Goal: Register for event/course

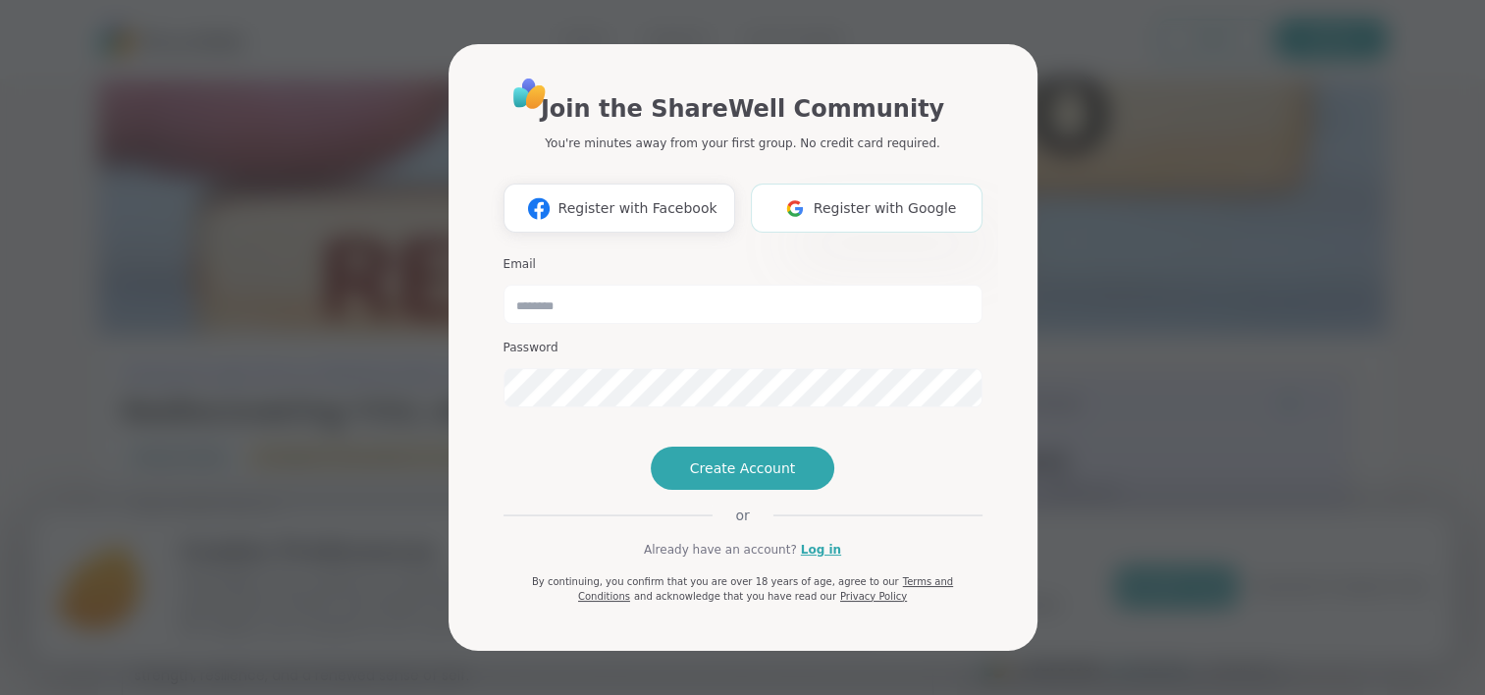
click at [807, 190] on img at bounding box center [795, 208] width 37 height 36
click at [811, 190] on img at bounding box center [795, 208] width 37 height 36
click at [812, 573] on div "Join the ShareWell Community You're minutes away from your first group. No cred…" at bounding box center [743, 340] width 479 height 528
click at [812, 559] on link "Log in" at bounding box center [821, 550] width 40 height 18
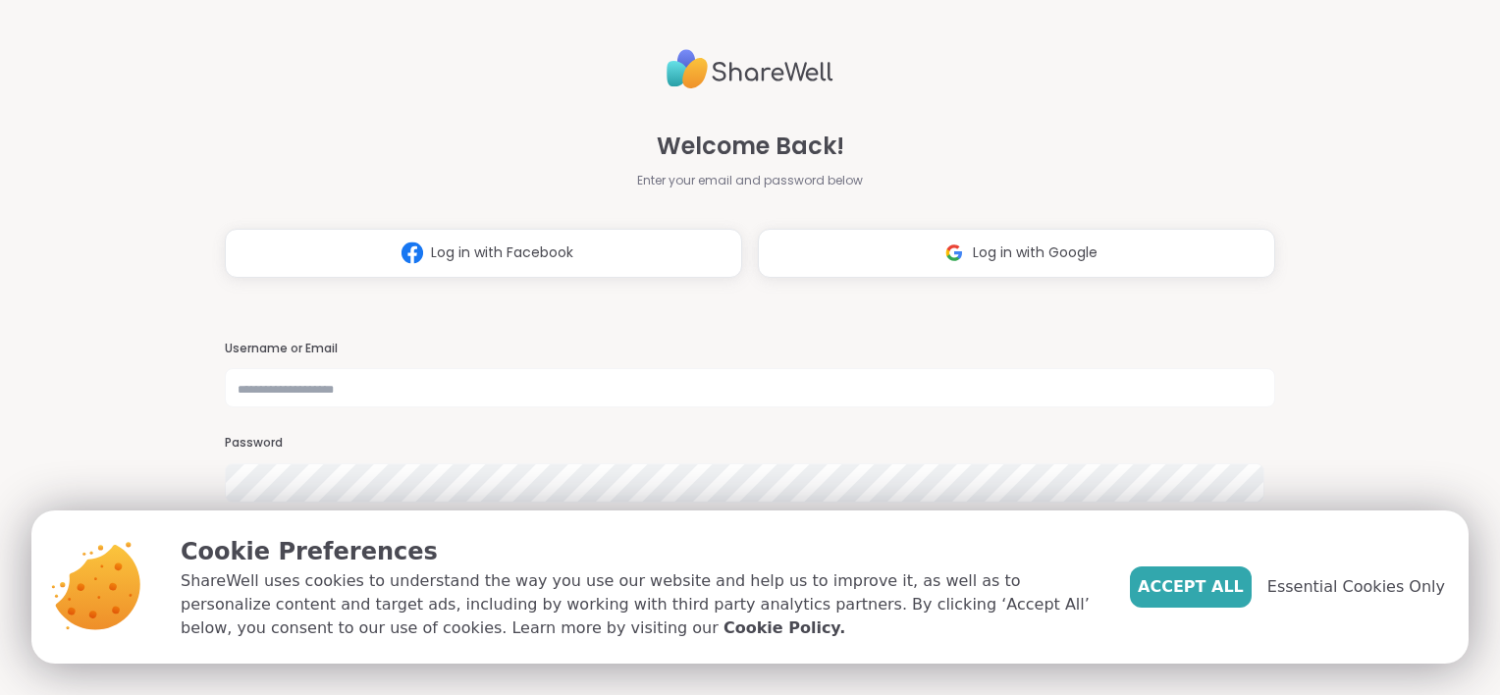
drag, startPoint x: 1213, startPoint y: 575, endPoint x: 1190, endPoint y: 550, distance: 34.7
click at [1211, 573] on button "Accept All" at bounding box center [1191, 586] width 122 height 41
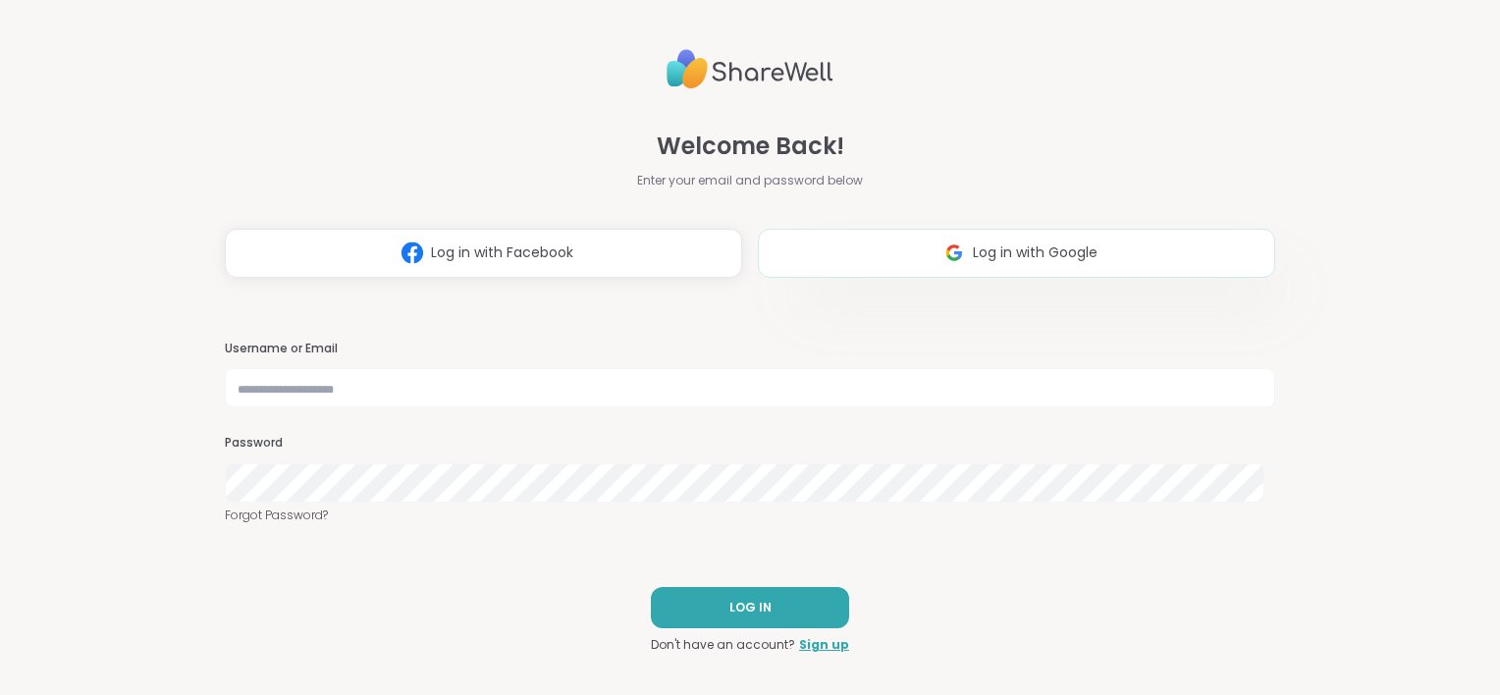
click at [942, 257] on img at bounding box center [954, 253] width 37 height 36
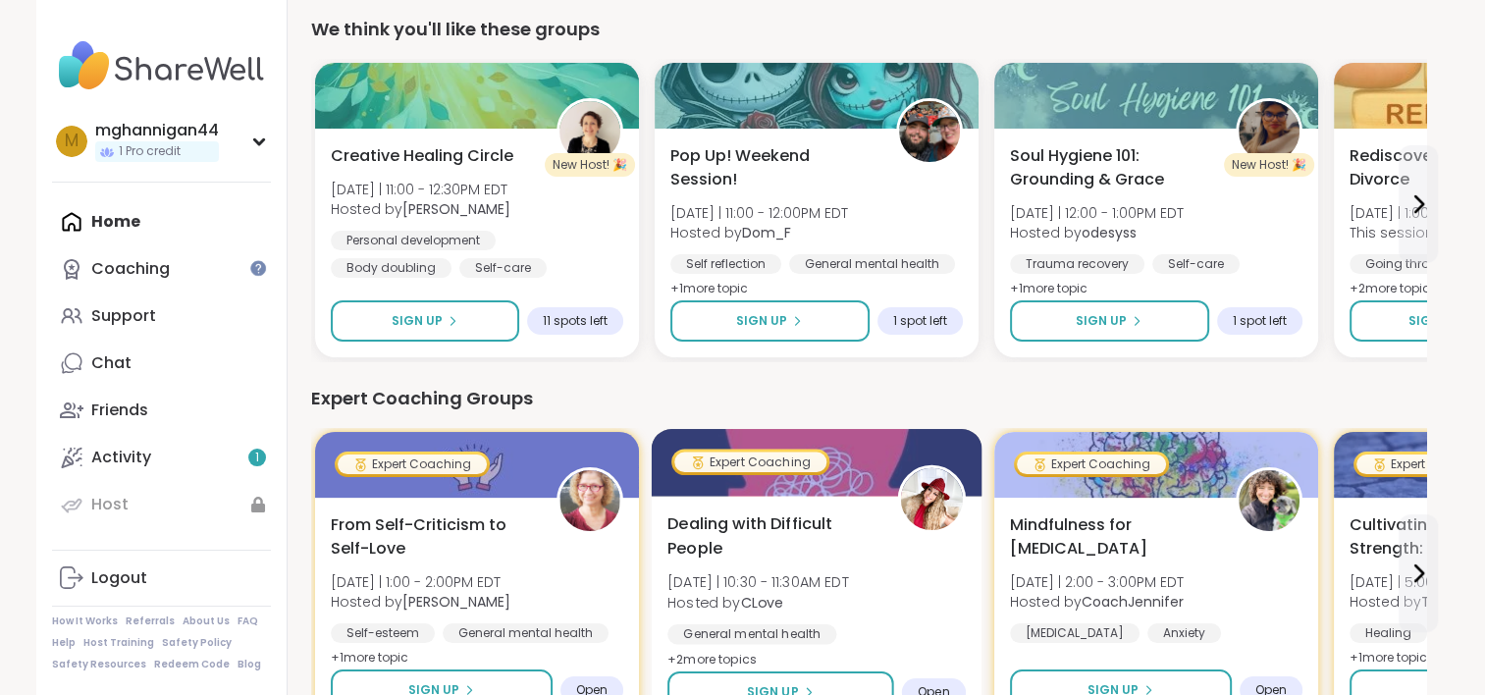
scroll to position [295, 0]
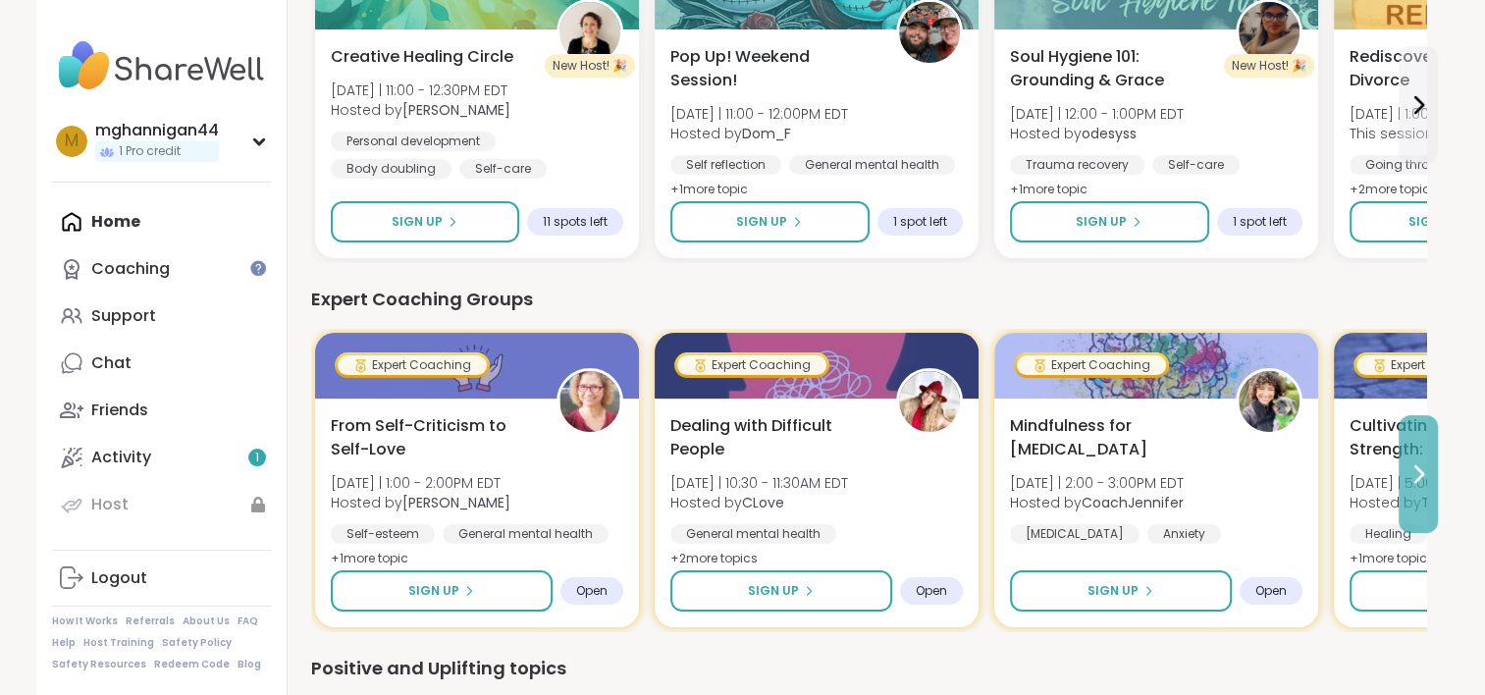
click at [1421, 475] on icon at bounding box center [1420, 474] width 8 height 16
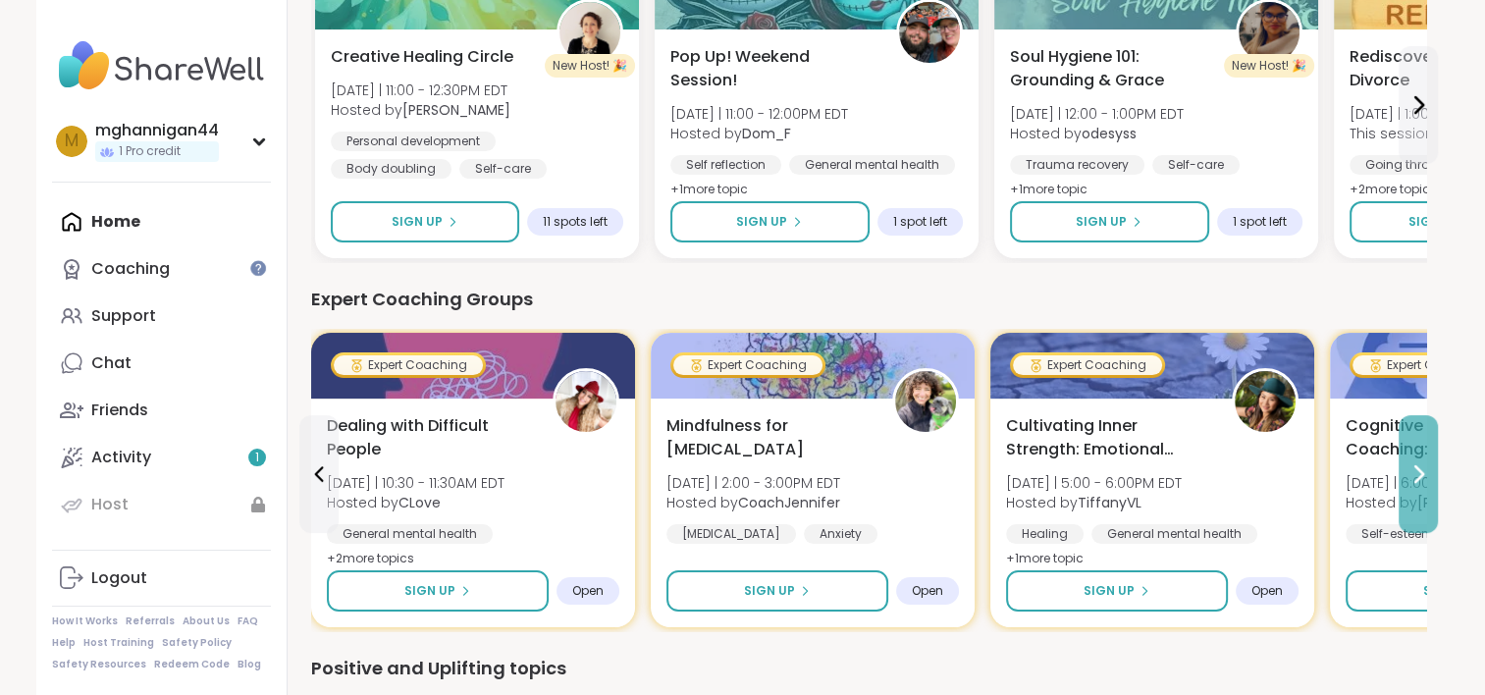
click at [1421, 473] on icon at bounding box center [1419, 474] width 24 height 24
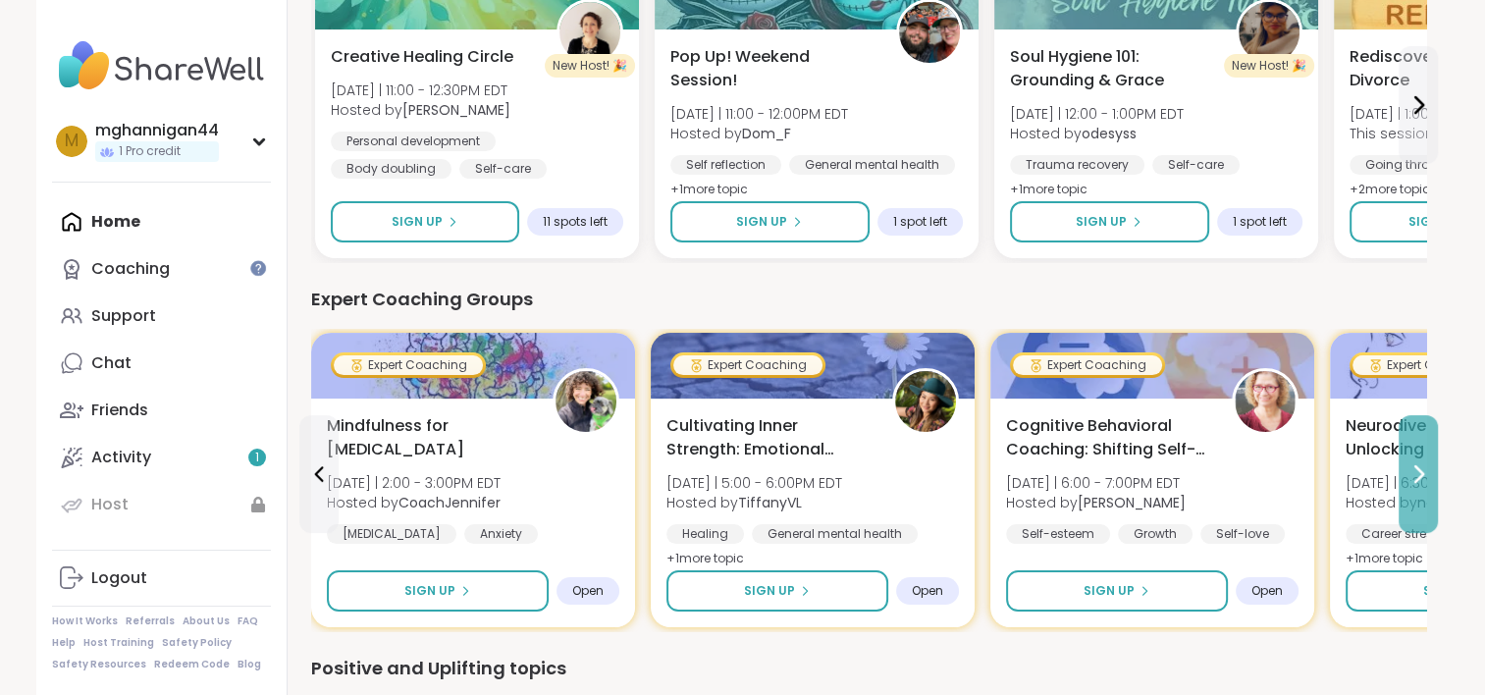
click at [1426, 476] on icon at bounding box center [1419, 474] width 24 height 24
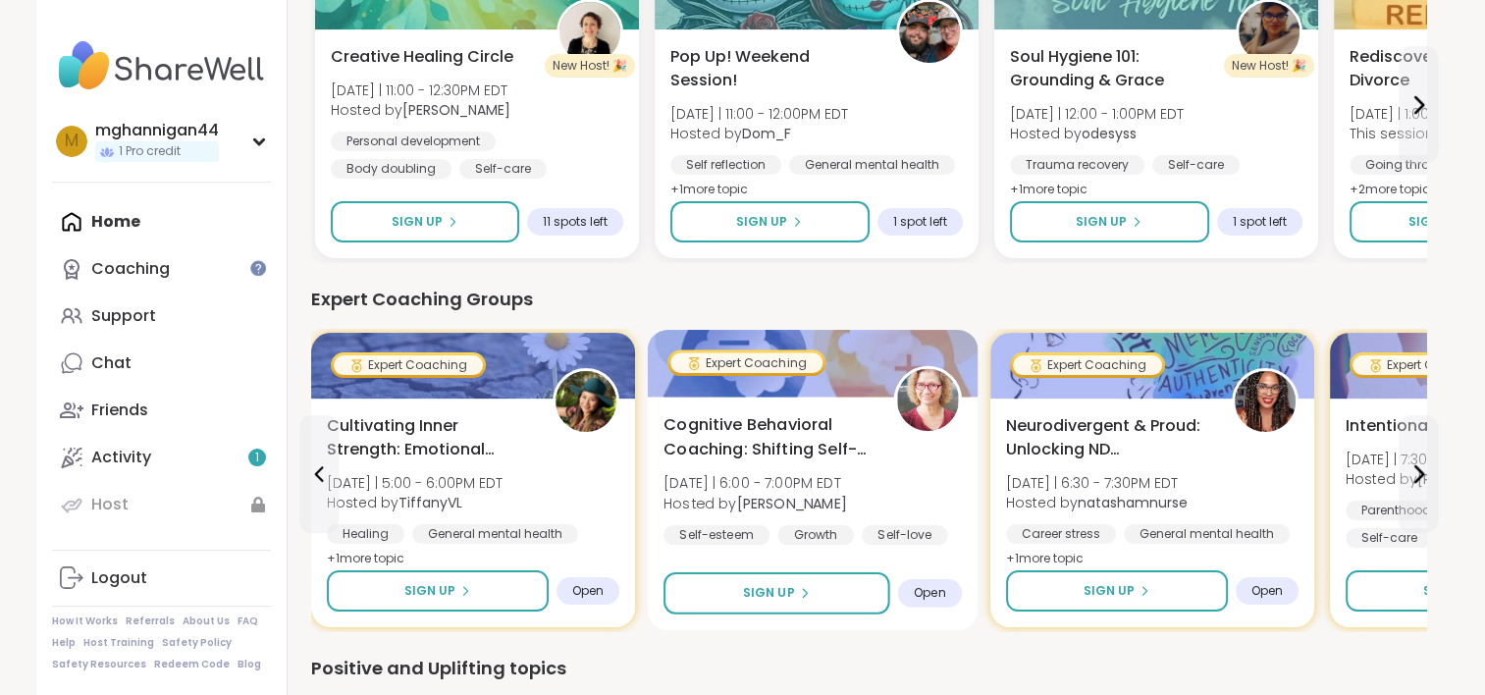
click at [764, 451] on span "Cognitive Behavioral Coaching: Shifting Self-Talk" at bounding box center [768, 437] width 208 height 48
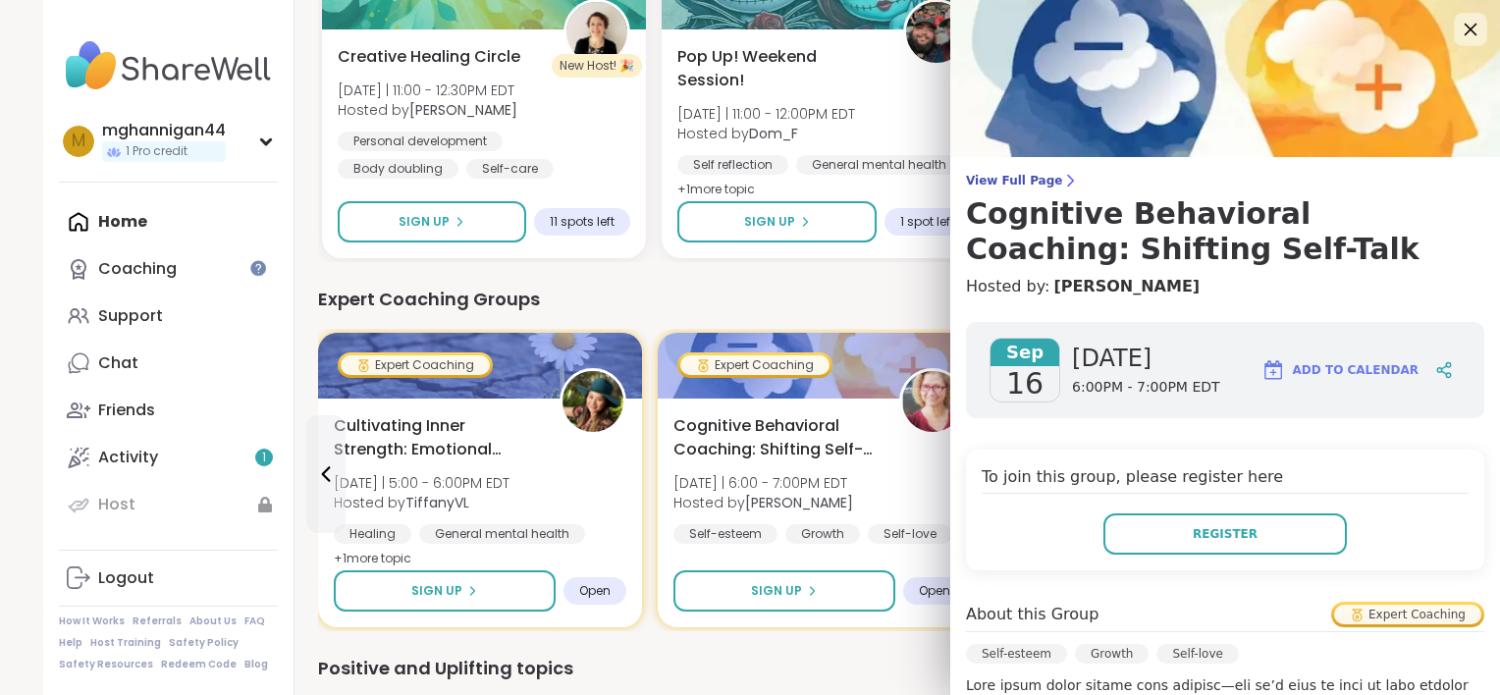
click at [1458, 30] on icon at bounding box center [1470, 29] width 25 height 25
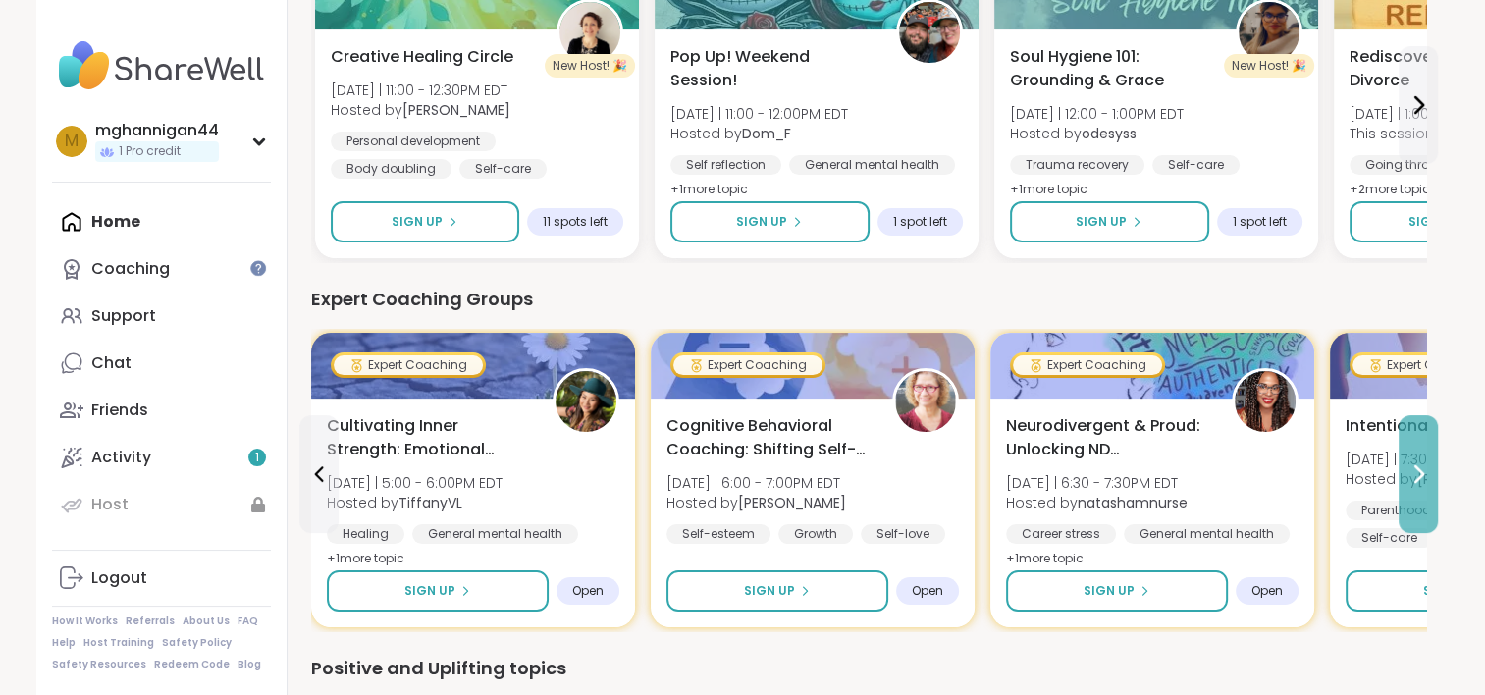
click at [1418, 483] on icon at bounding box center [1419, 474] width 24 height 24
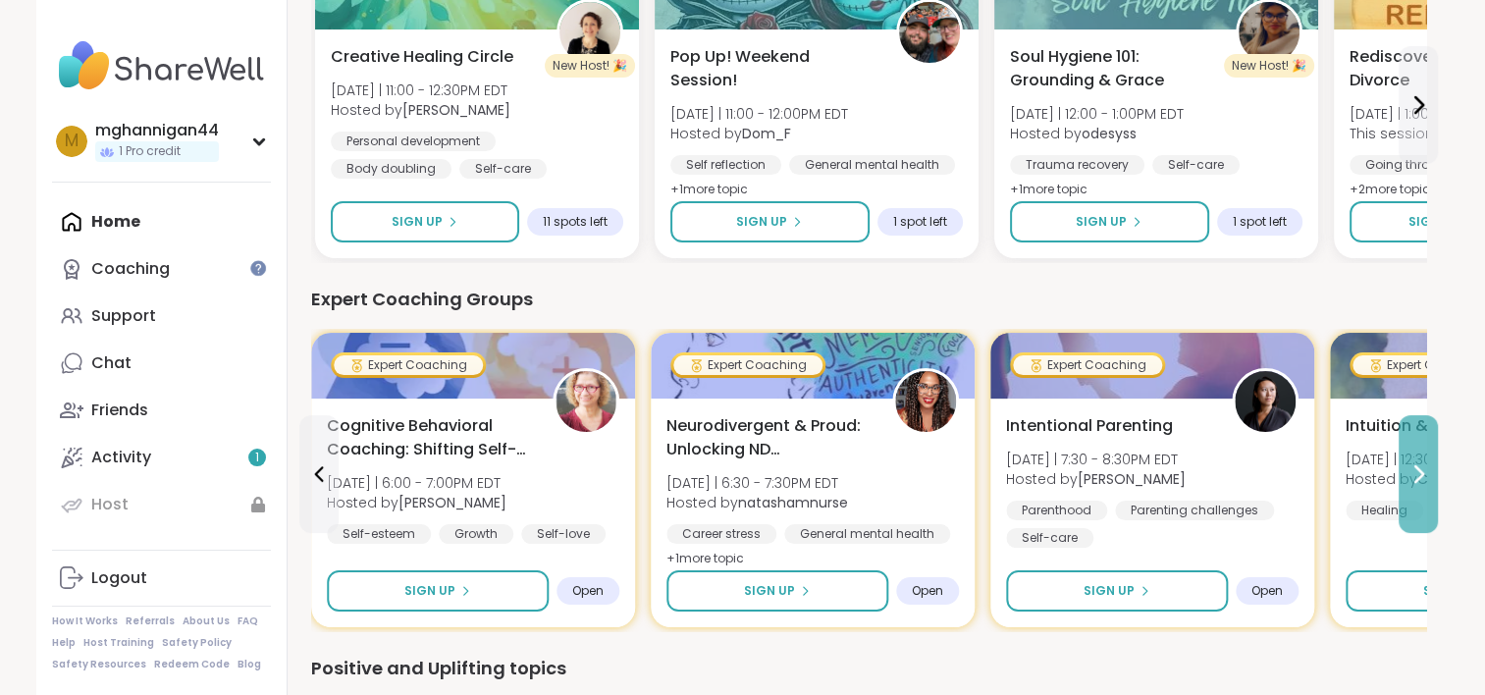
click at [1418, 481] on icon at bounding box center [1419, 474] width 24 height 24
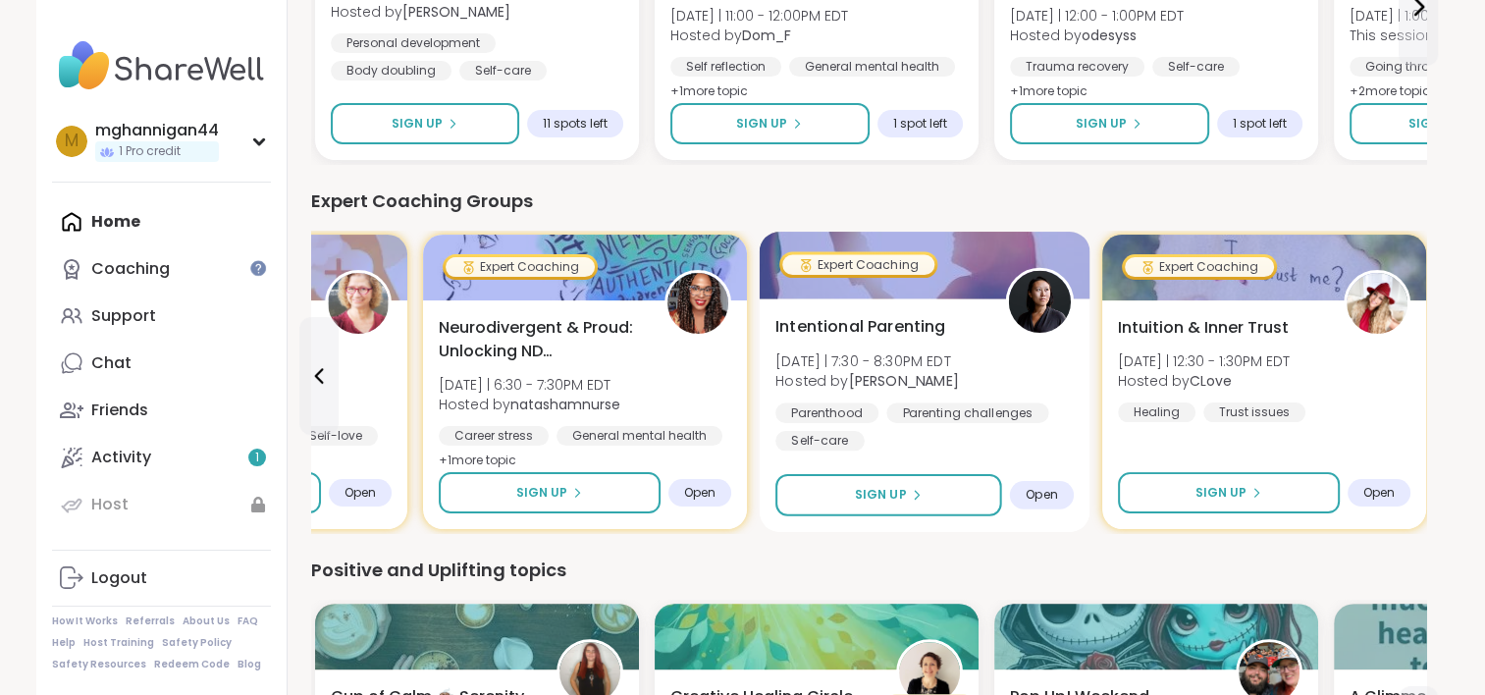
scroll to position [393, 0]
click at [852, 349] on div "Intentional Parenting [DATE] | 7:30 - 8:30PM EDT Hosted by [PERSON_NAME] Parent…" at bounding box center [925, 383] width 298 height 136
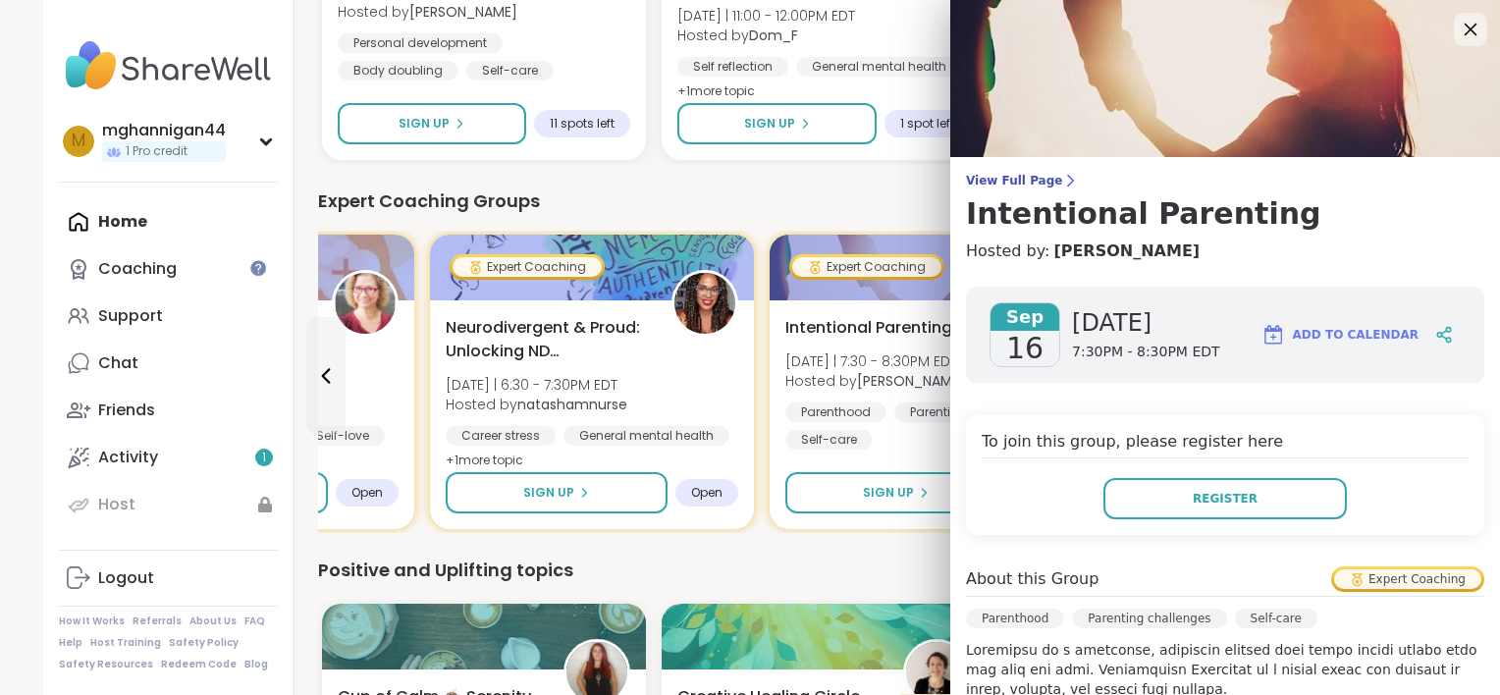
click at [1465, 24] on icon at bounding box center [1471, 30] width 13 height 13
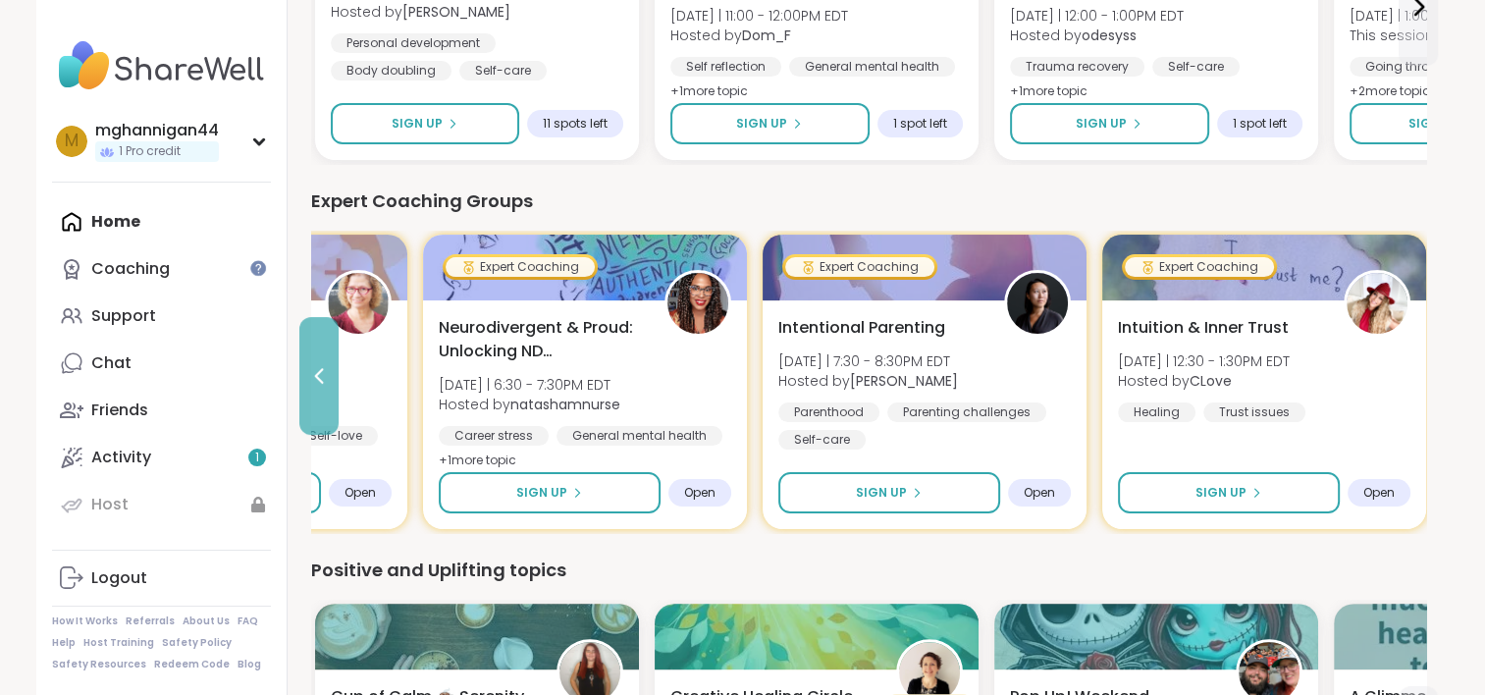
click at [313, 388] on button at bounding box center [318, 376] width 39 height 118
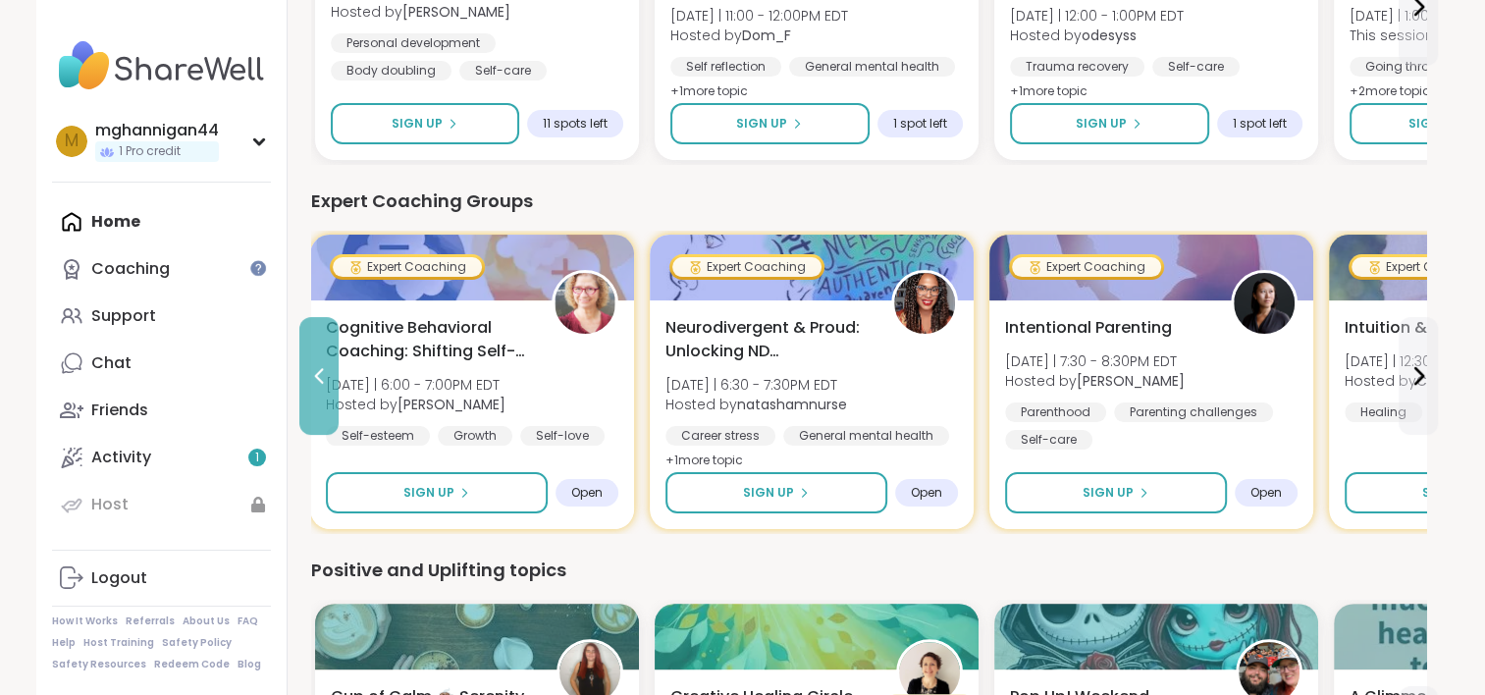
click at [313, 388] on button at bounding box center [318, 376] width 39 height 118
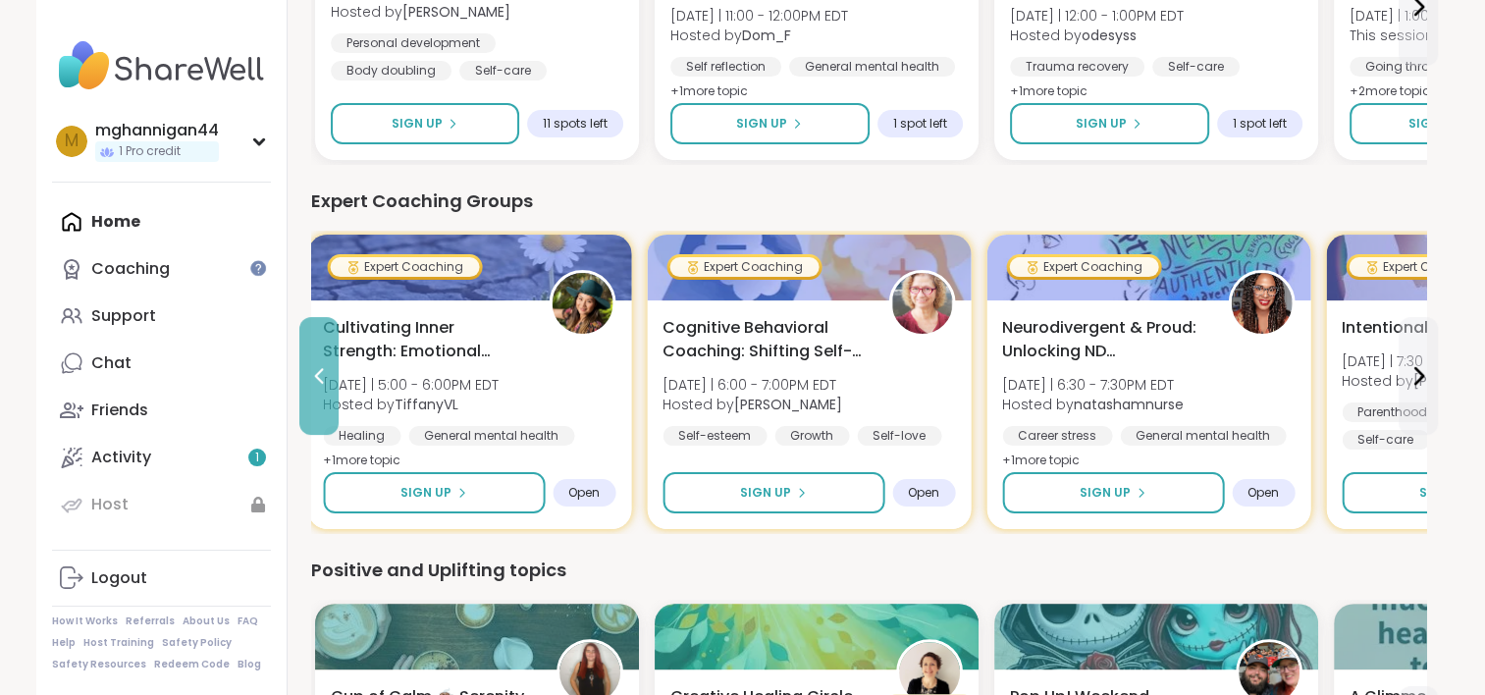
click at [313, 388] on button at bounding box center [318, 376] width 39 height 118
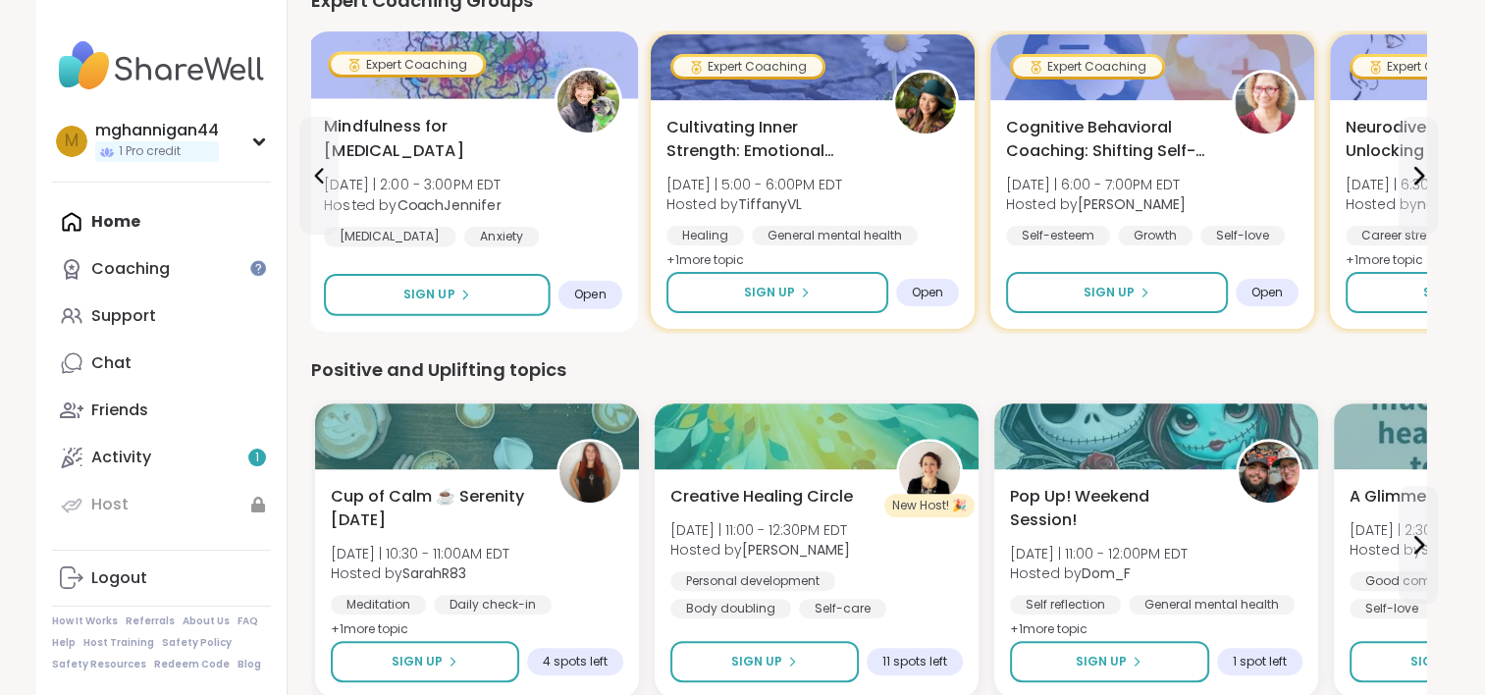
scroll to position [491, 0]
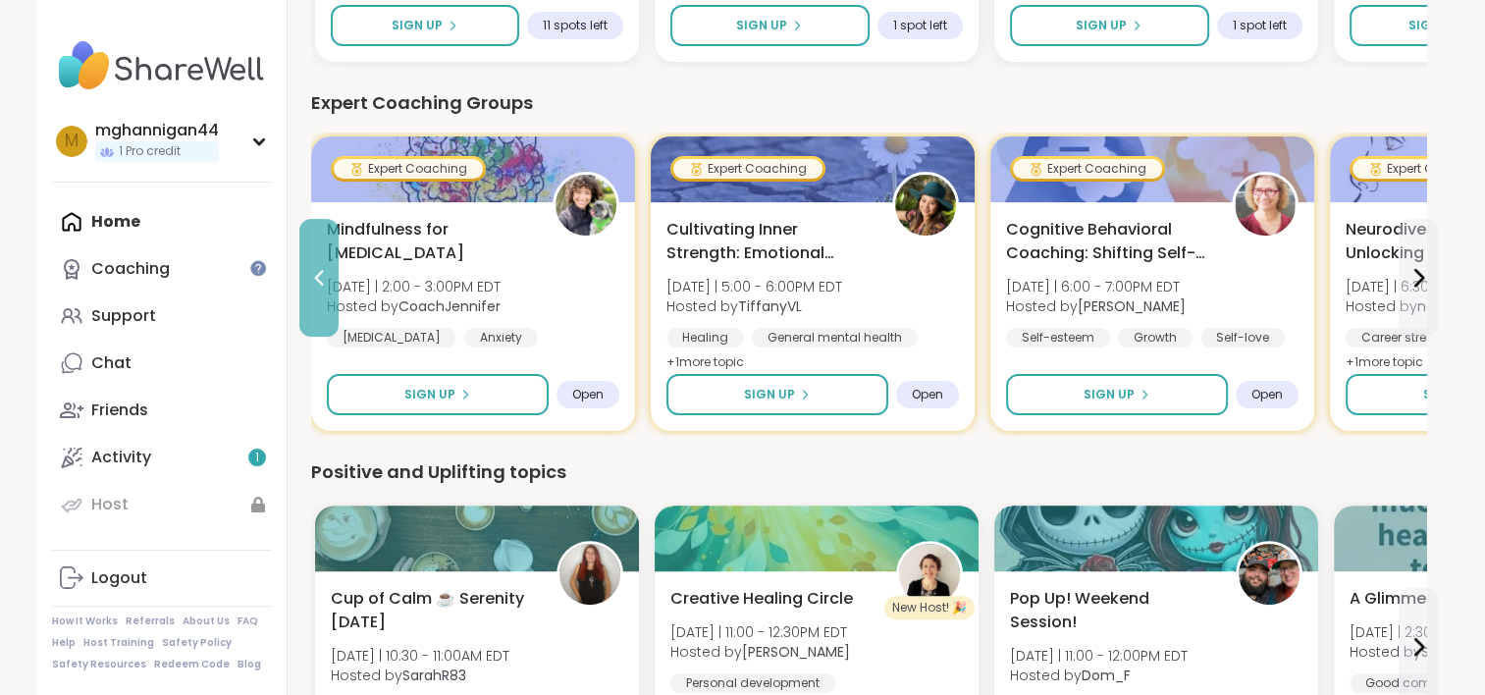
click at [299, 288] on button at bounding box center [318, 278] width 39 height 118
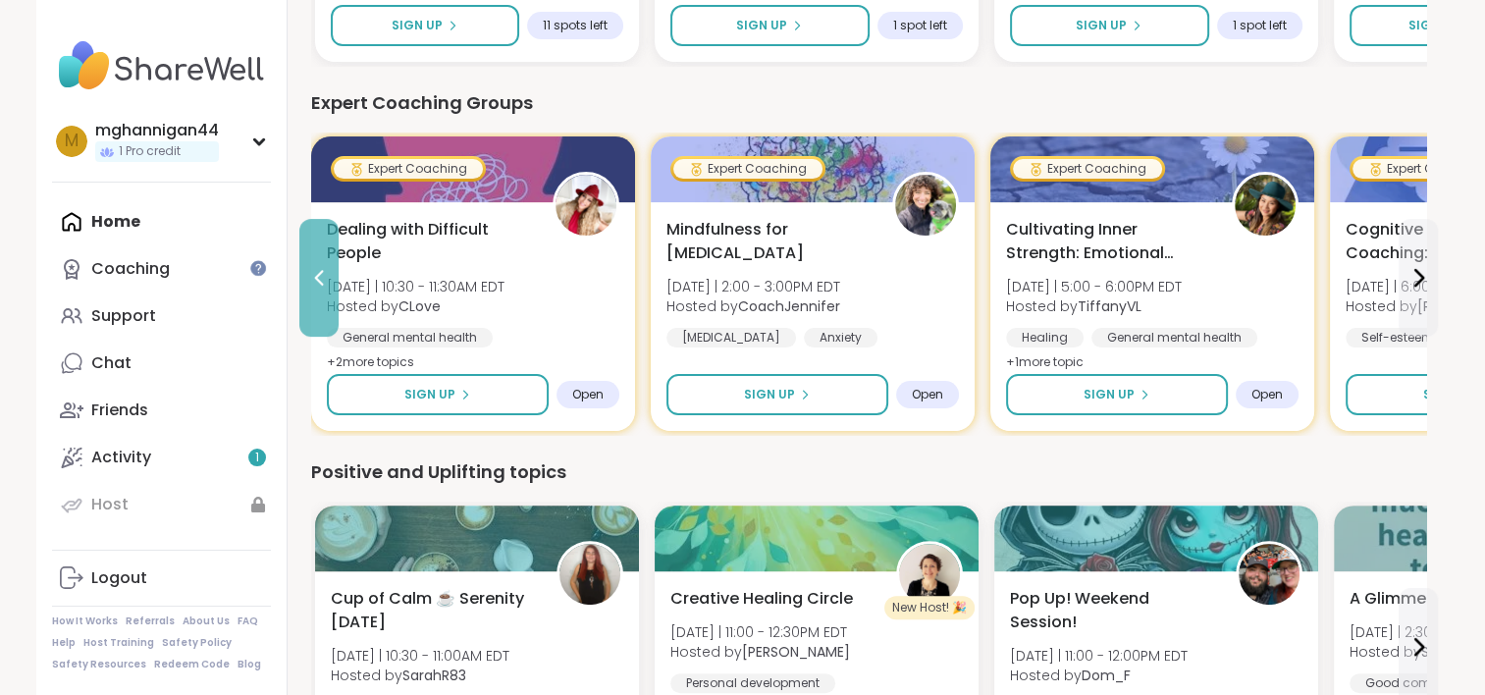
click at [299, 286] on button at bounding box center [318, 278] width 39 height 118
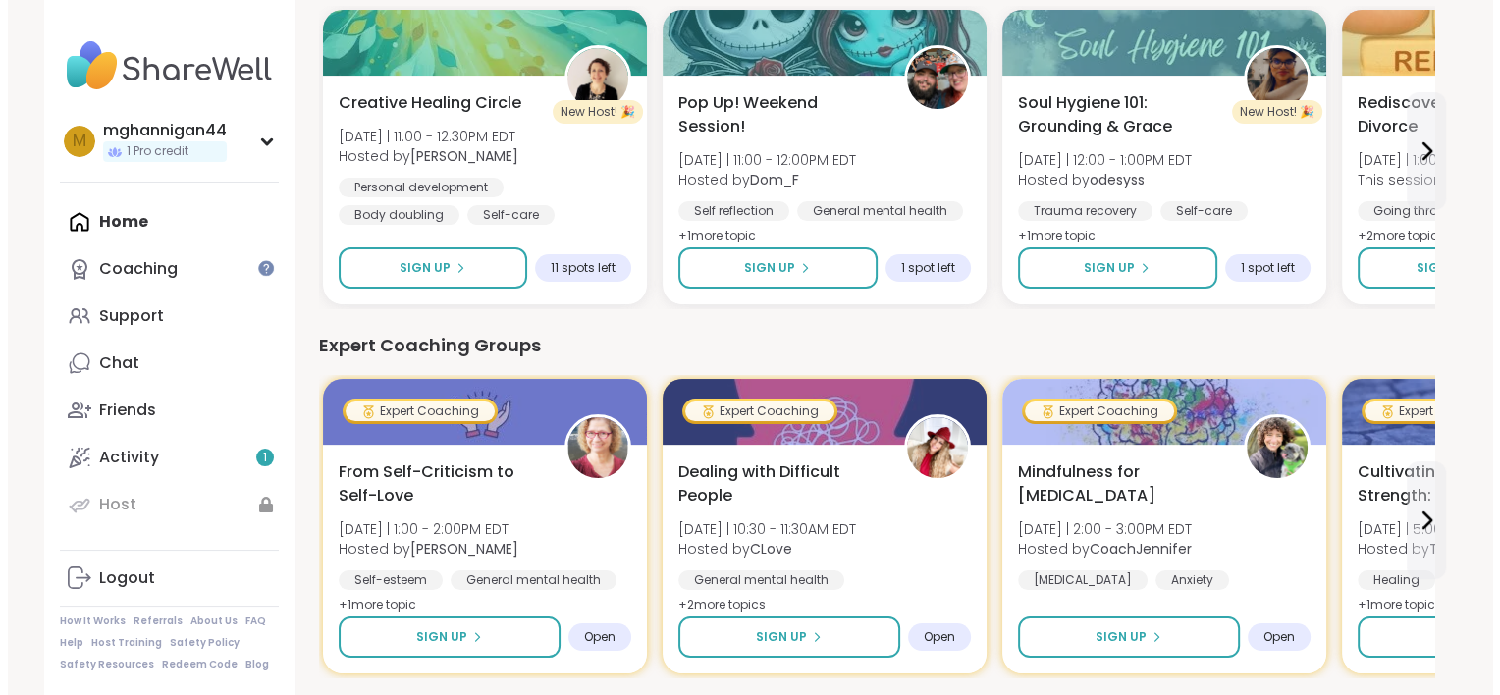
scroll to position [196, 0]
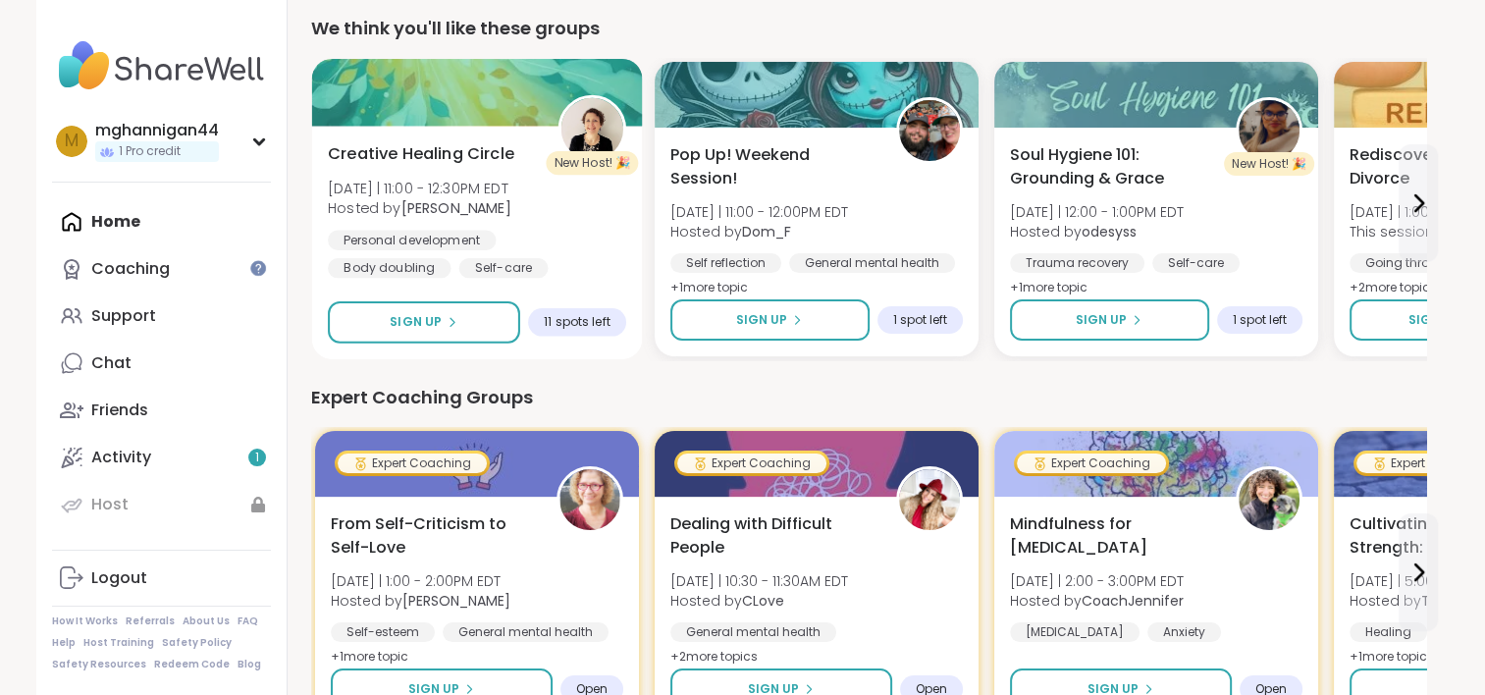
click at [541, 256] on div "Personal development Body doubling Self-care" at bounding box center [477, 254] width 298 height 48
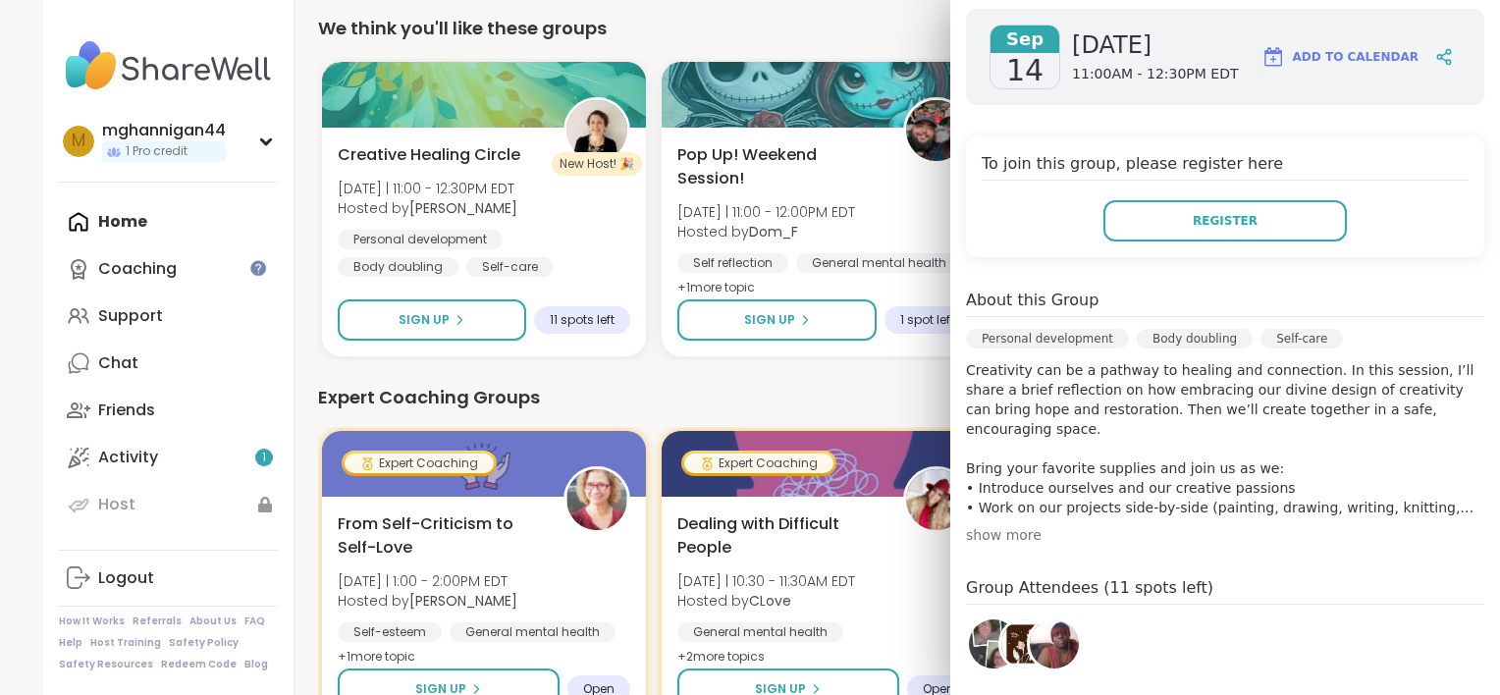
scroll to position [295, 0]
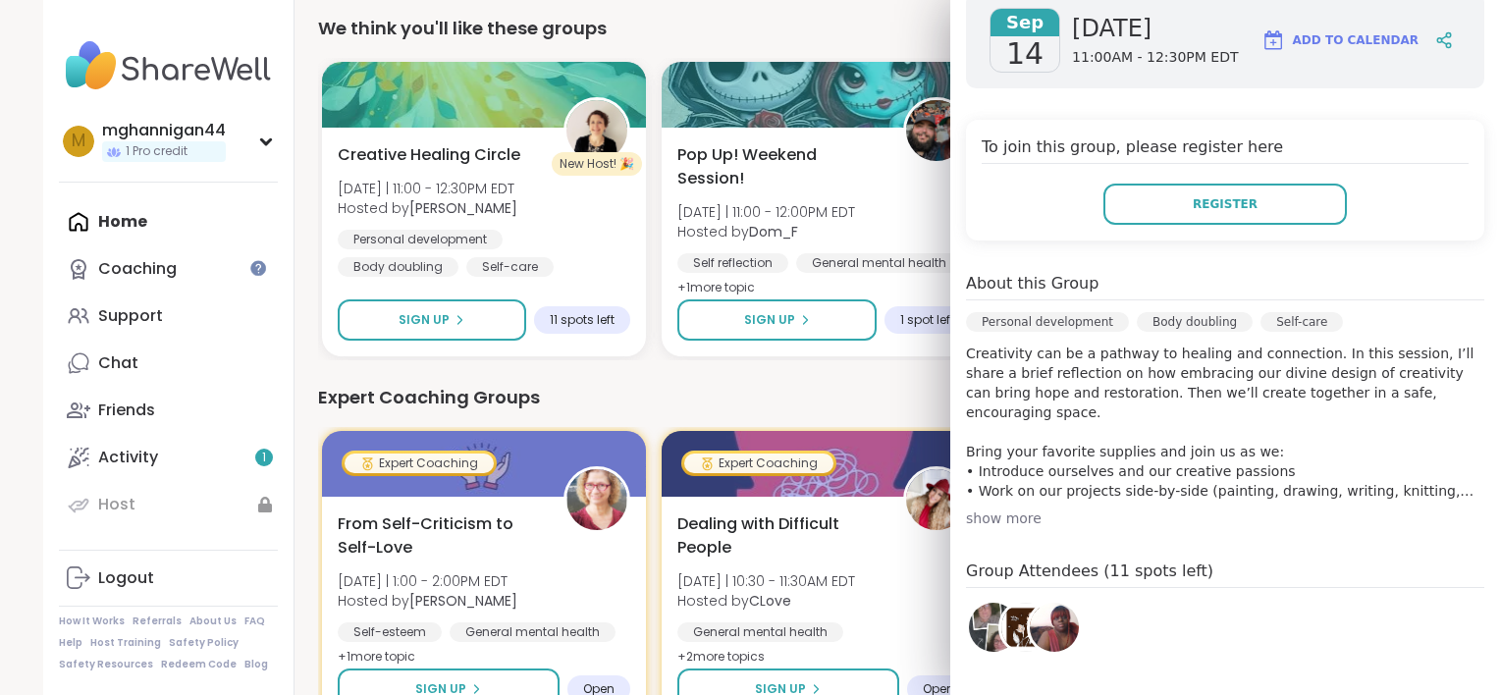
click at [999, 518] on div "show more" at bounding box center [1225, 519] width 518 height 20
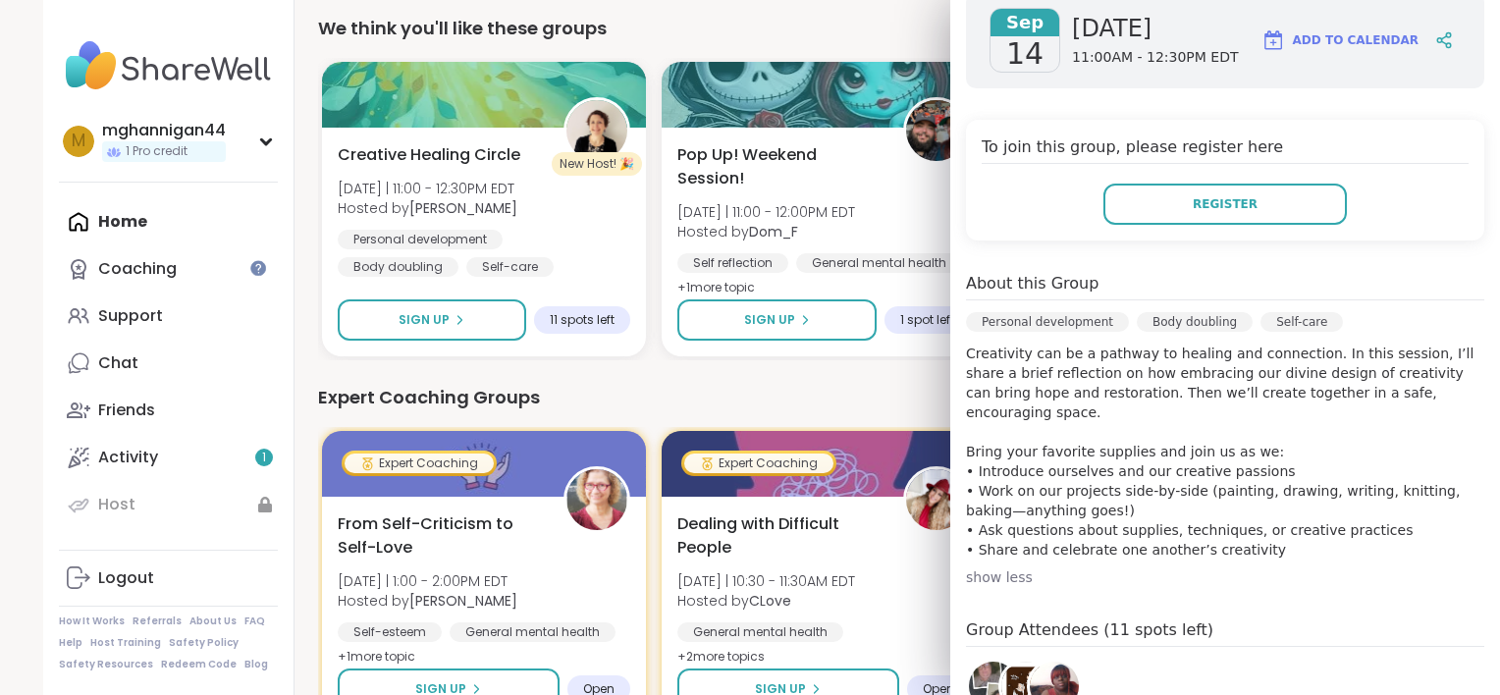
click at [748, 31] on div "We think you'll like these groups" at bounding box center [875, 28] width 1115 height 27
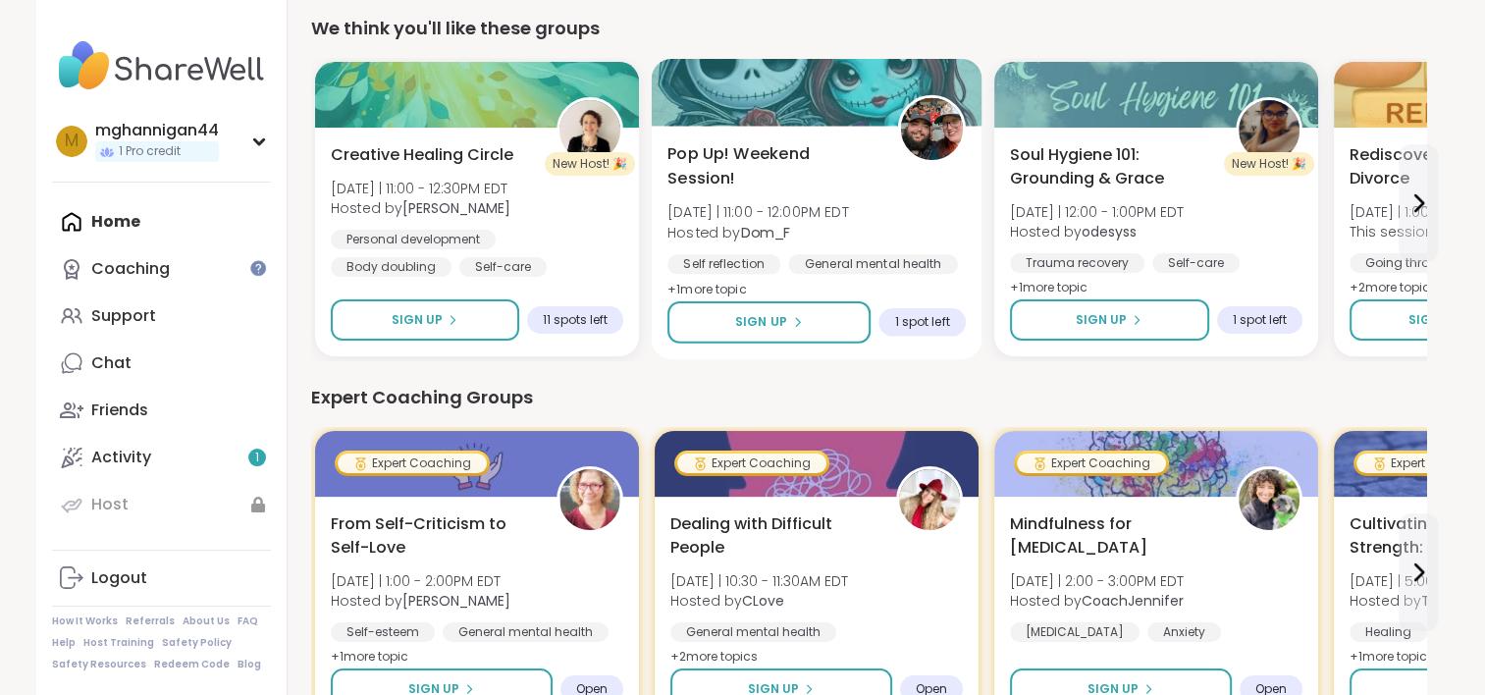
click at [859, 236] on div "Pop Up! Weekend Session! [DATE] | 11:00 - 12:00PM EDT Hosted by Dom_F Self refl…" at bounding box center [817, 222] width 298 height 160
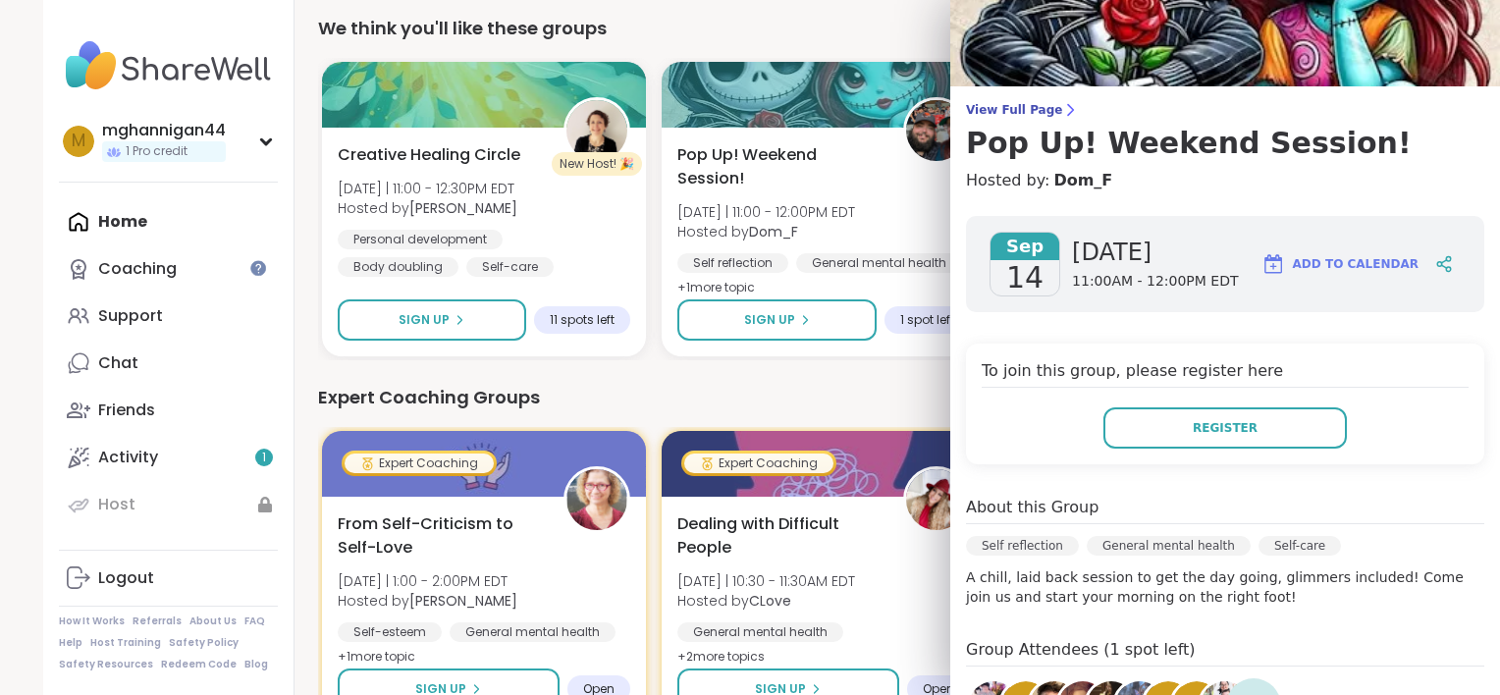
scroll to position [196, 0]
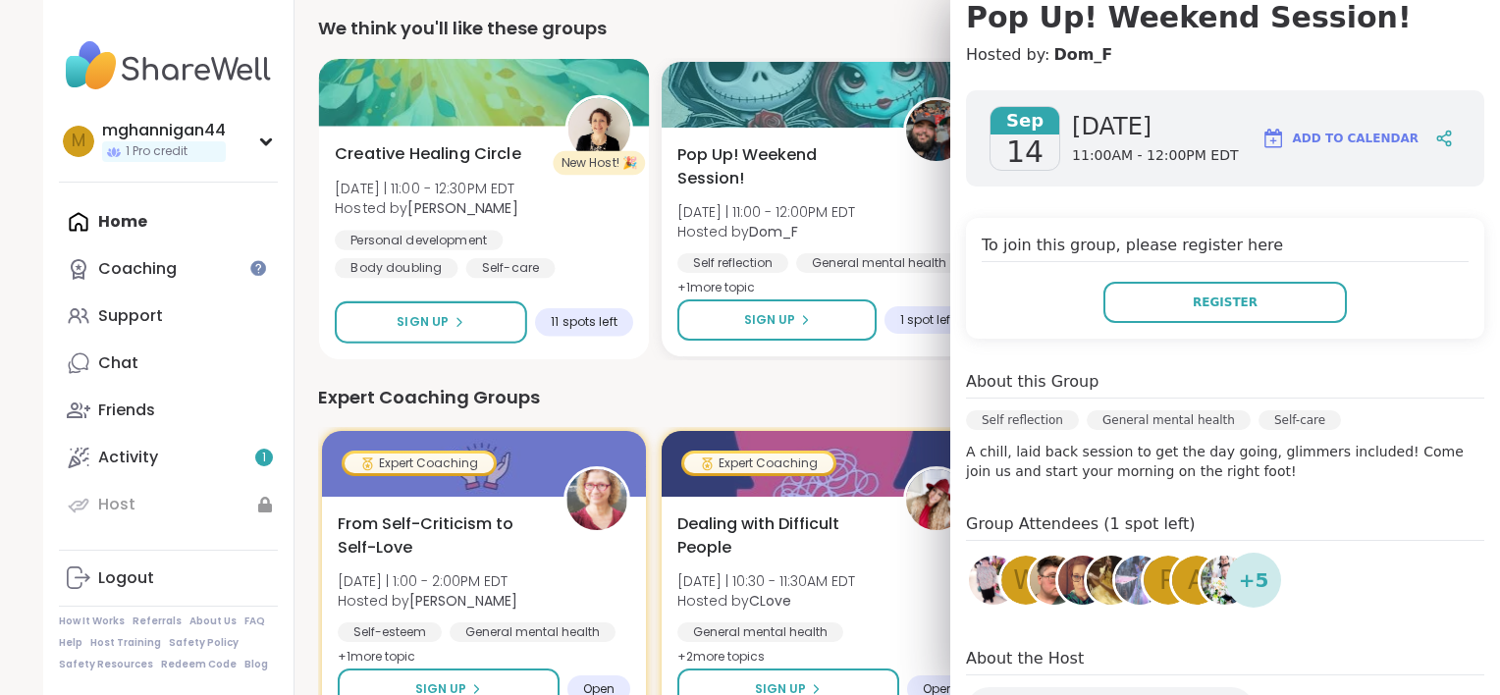
click at [494, 200] on span "Hosted by [PERSON_NAME]" at bounding box center [427, 208] width 184 height 20
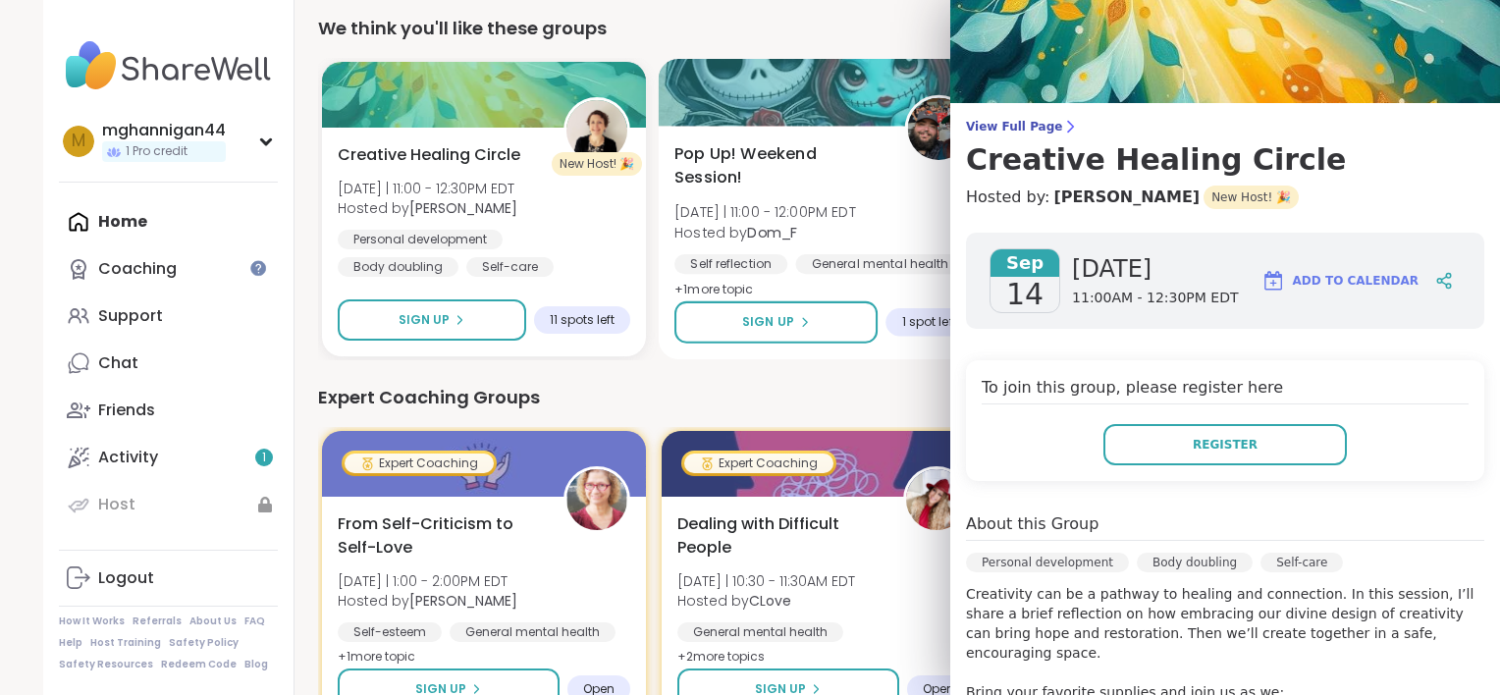
scroll to position [0, 0]
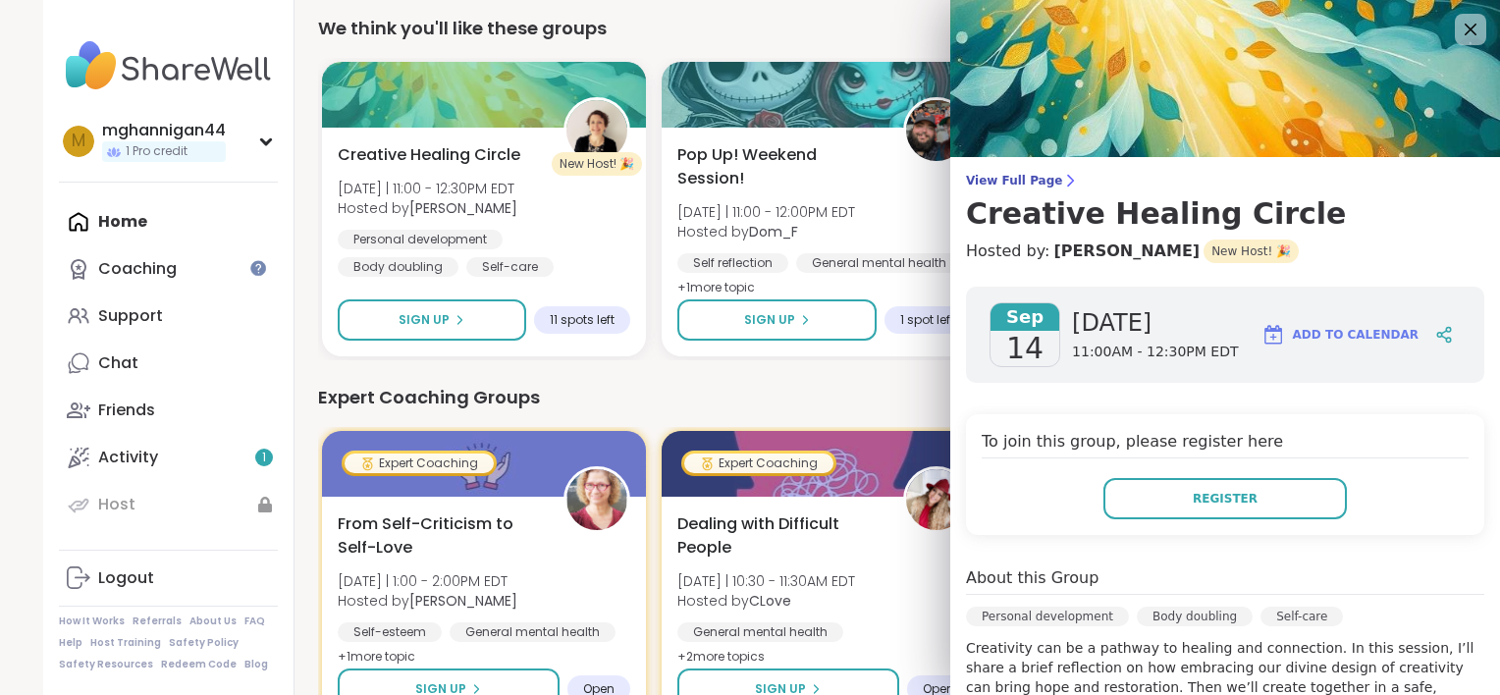
click at [587, 29] on div "We think you'll like these groups" at bounding box center [875, 28] width 1115 height 27
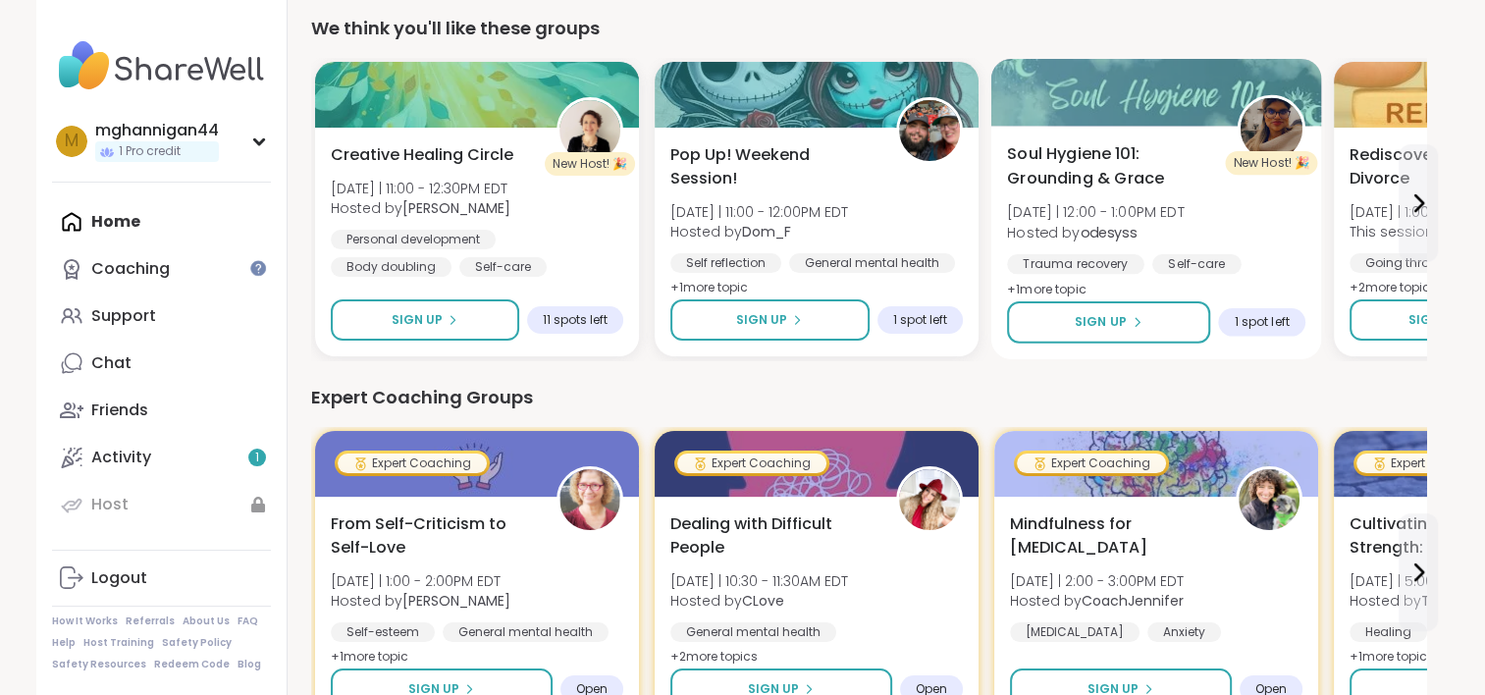
click at [1105, 205] on span "[DATE] | 12:00 - 1:00PM EDT" at bounding box center [1096, 212] width 178 height 20
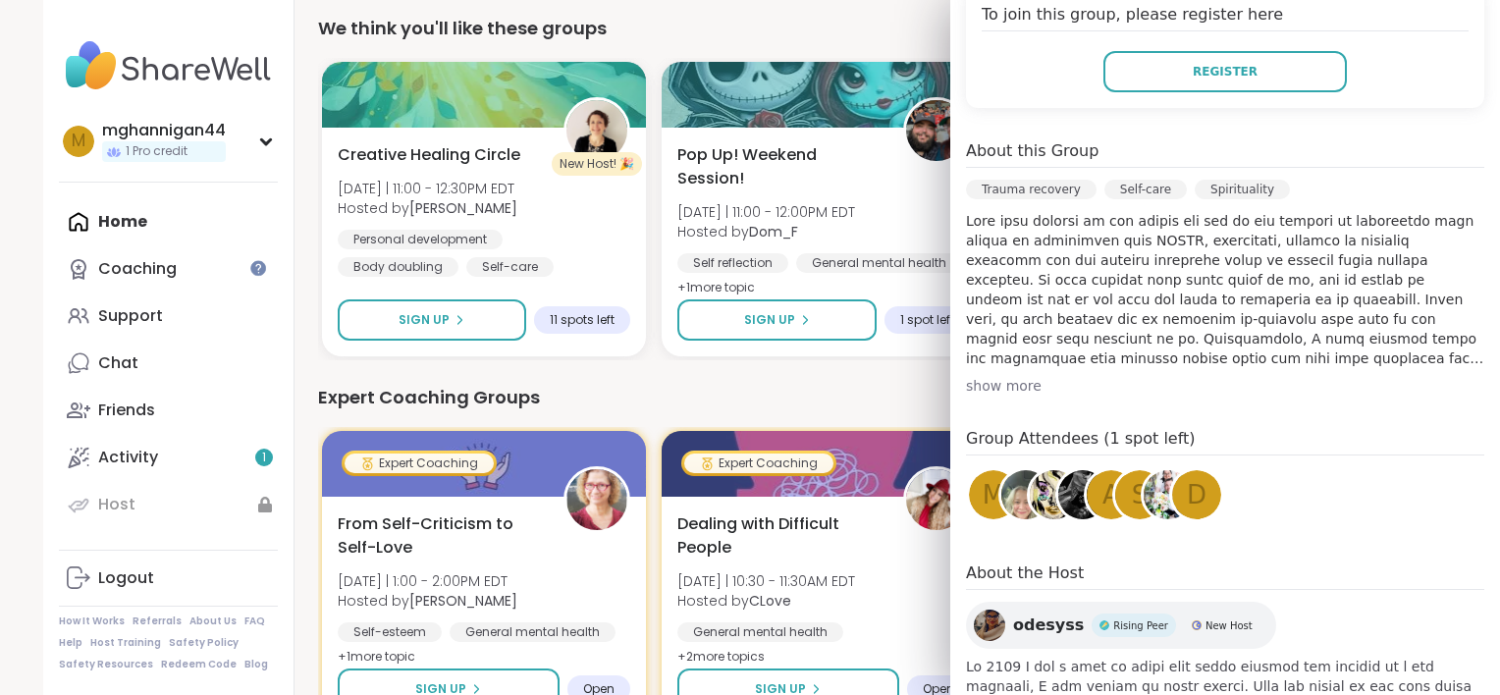
scroll to position [533, 0]
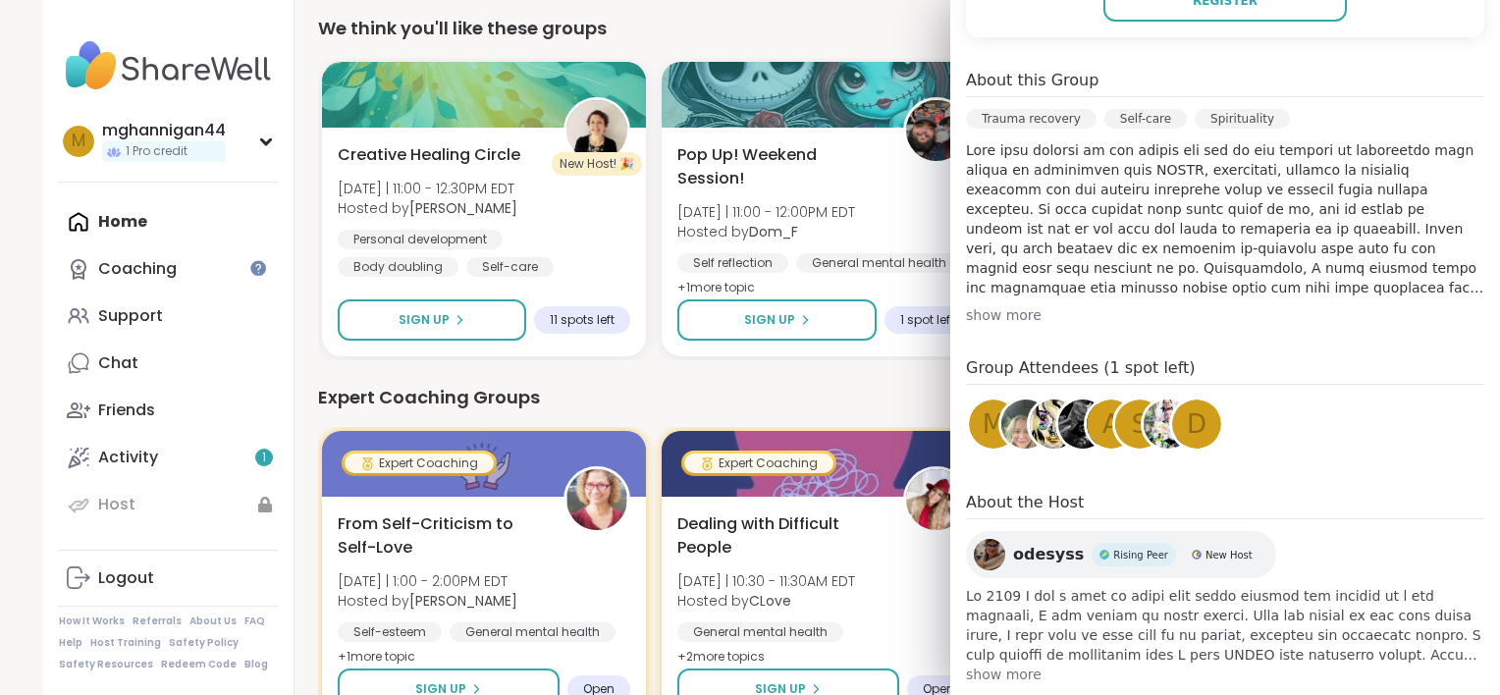
click at [996, 665] on span "show more" at bounding box center [1225, 675] width 518 height 20
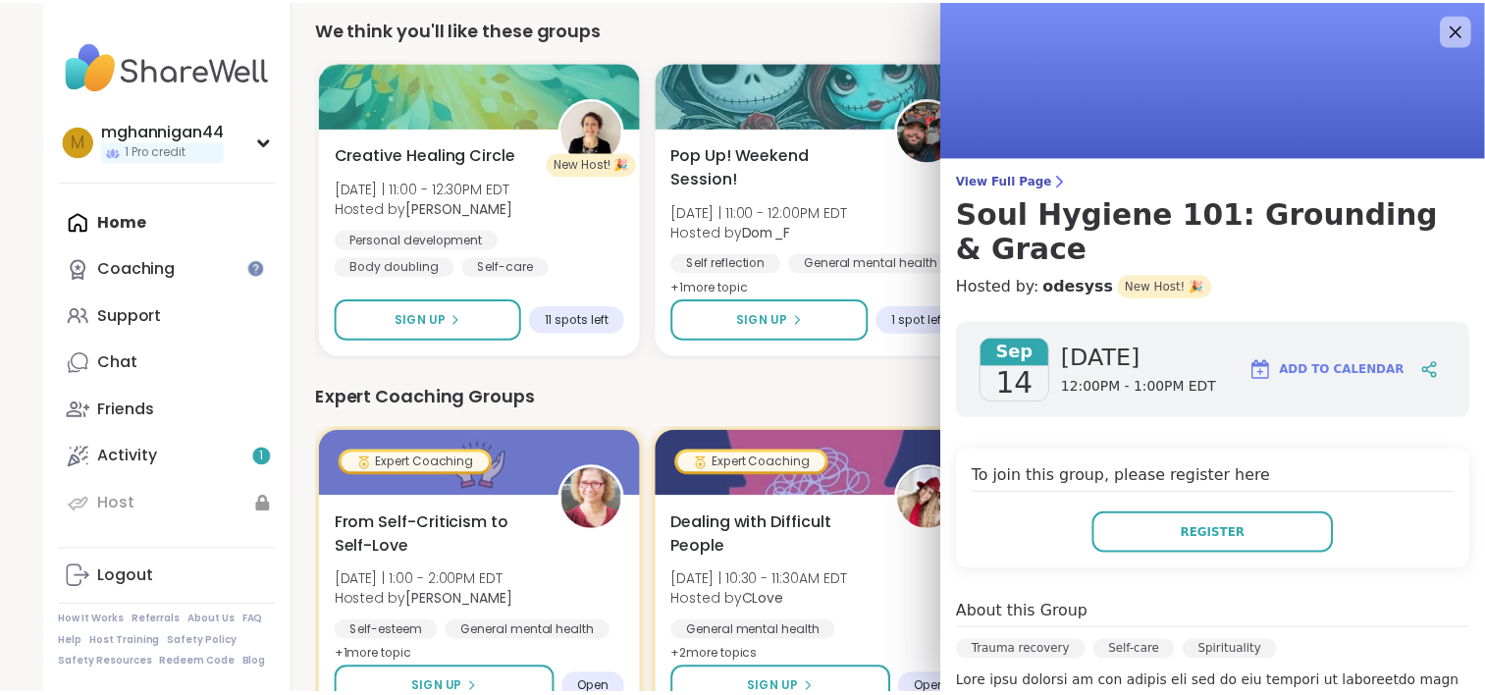
scroll to position [0, 0]
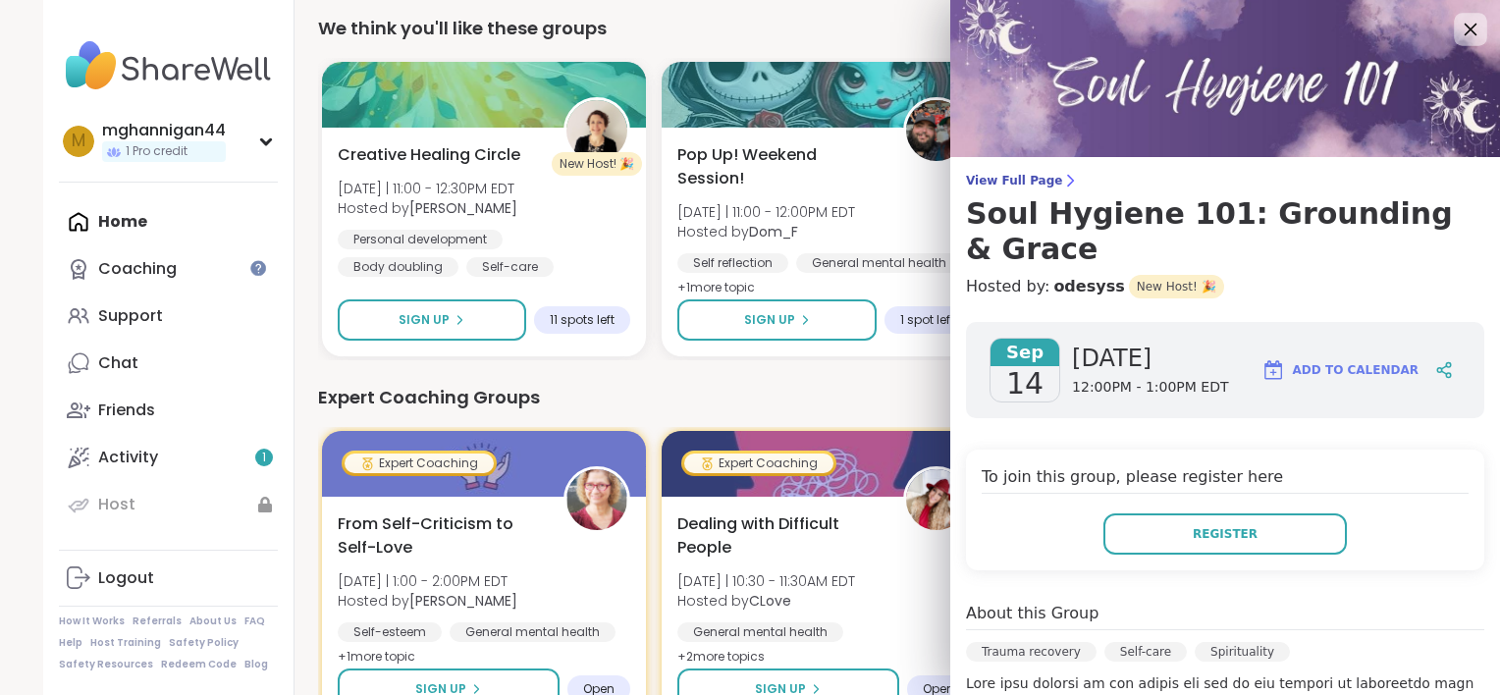
click at [1458, 32] on icon at bounding box center [1470, 29] width 25 height 25
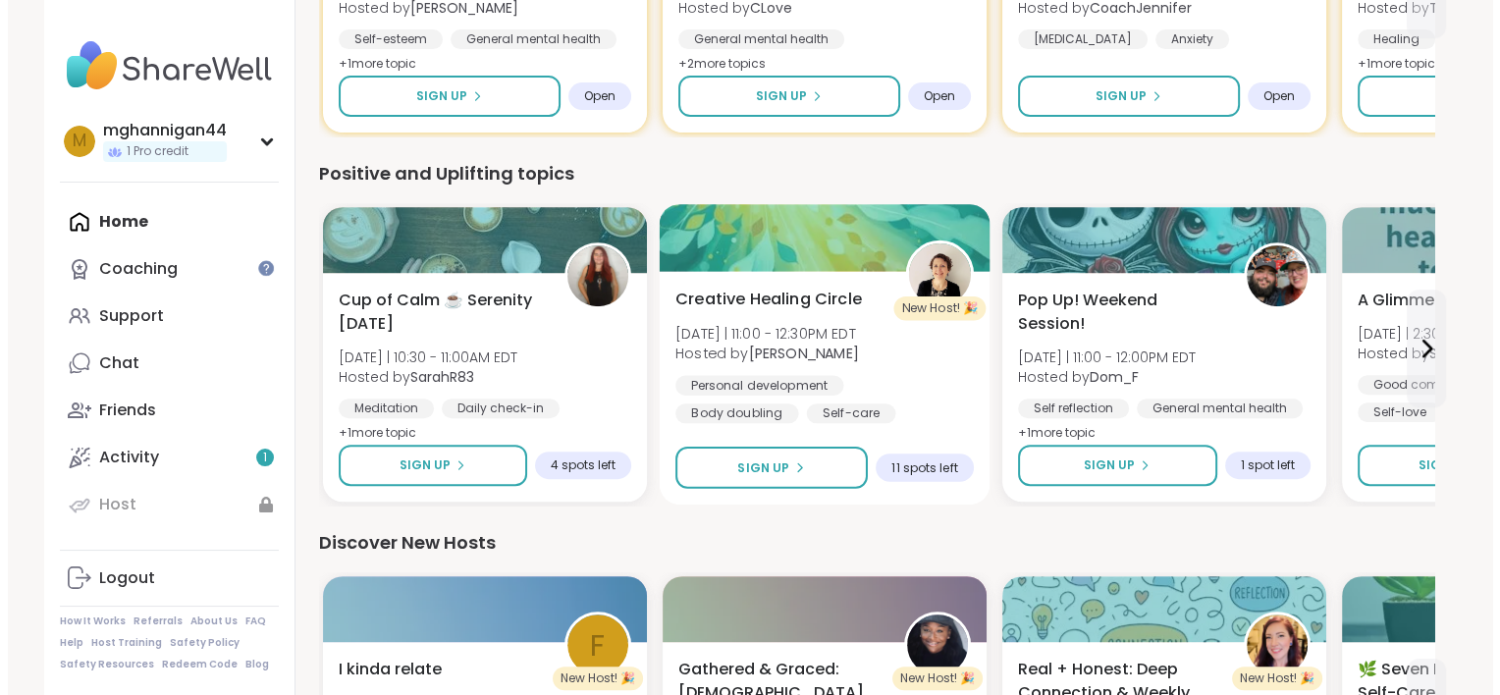
scroll to position [982, 0]
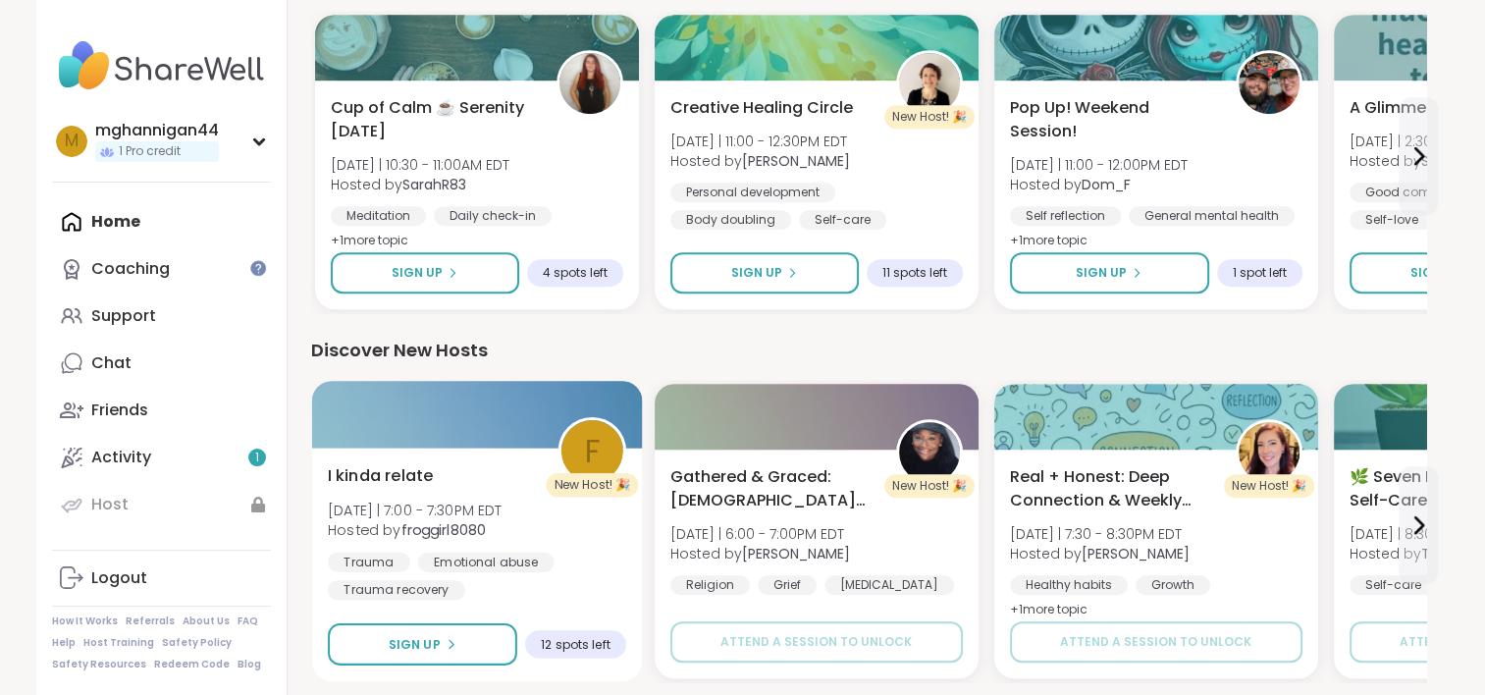
click at [564, 545] on div "I kinda relate [DATE] | 7:00 - 7:30PM EDT Hosted by froggirl8080 Trauma Emotion…" at bounding box center [477, 532] width 298 height 136
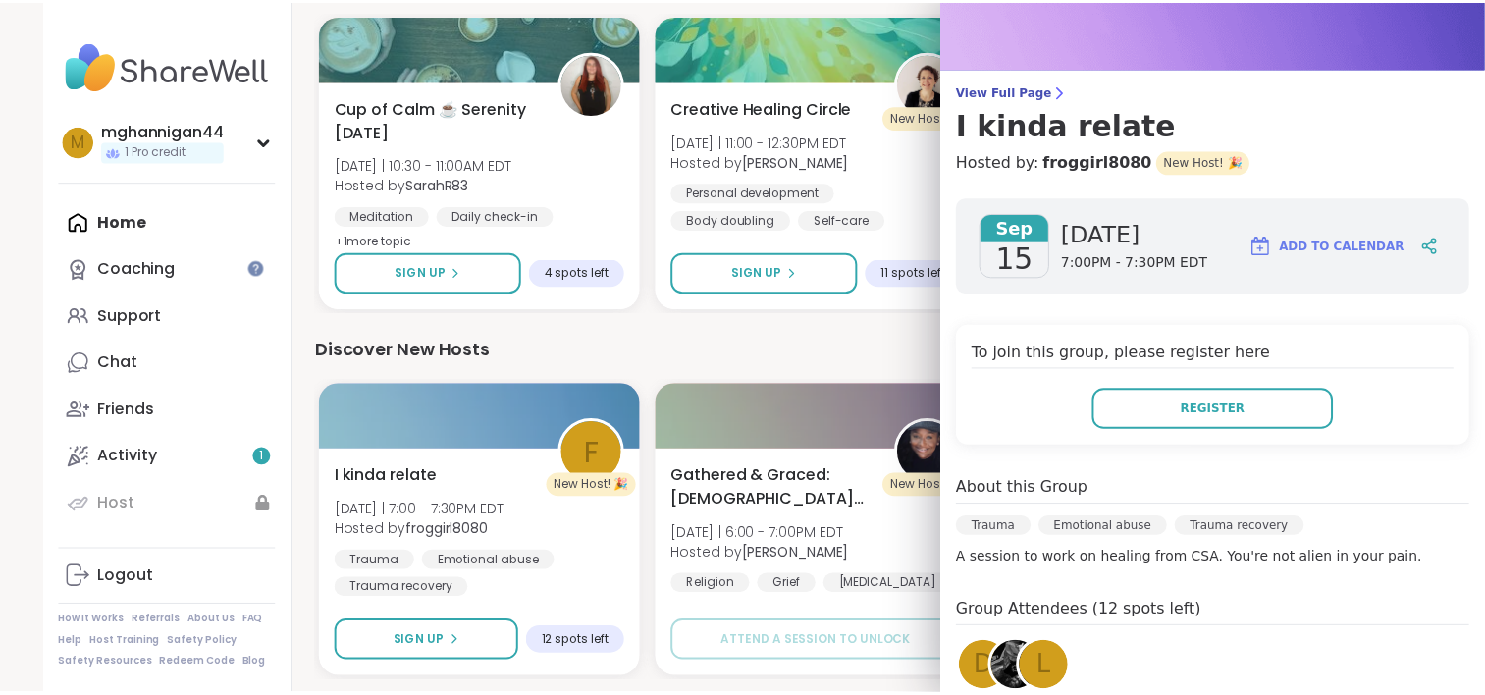
scroll to position [0, 0]
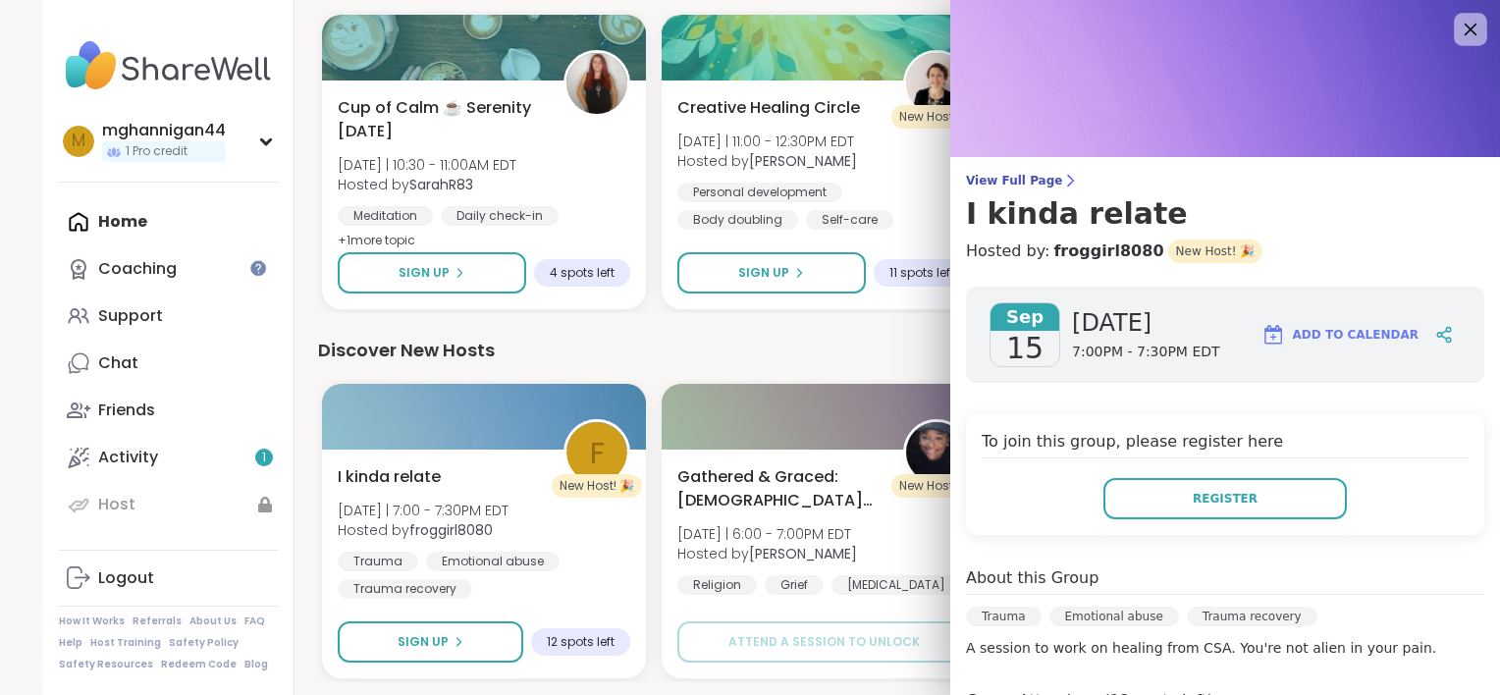
click at [1458, 27] on icon at bounding box center [1470, 29] width 25 height 25
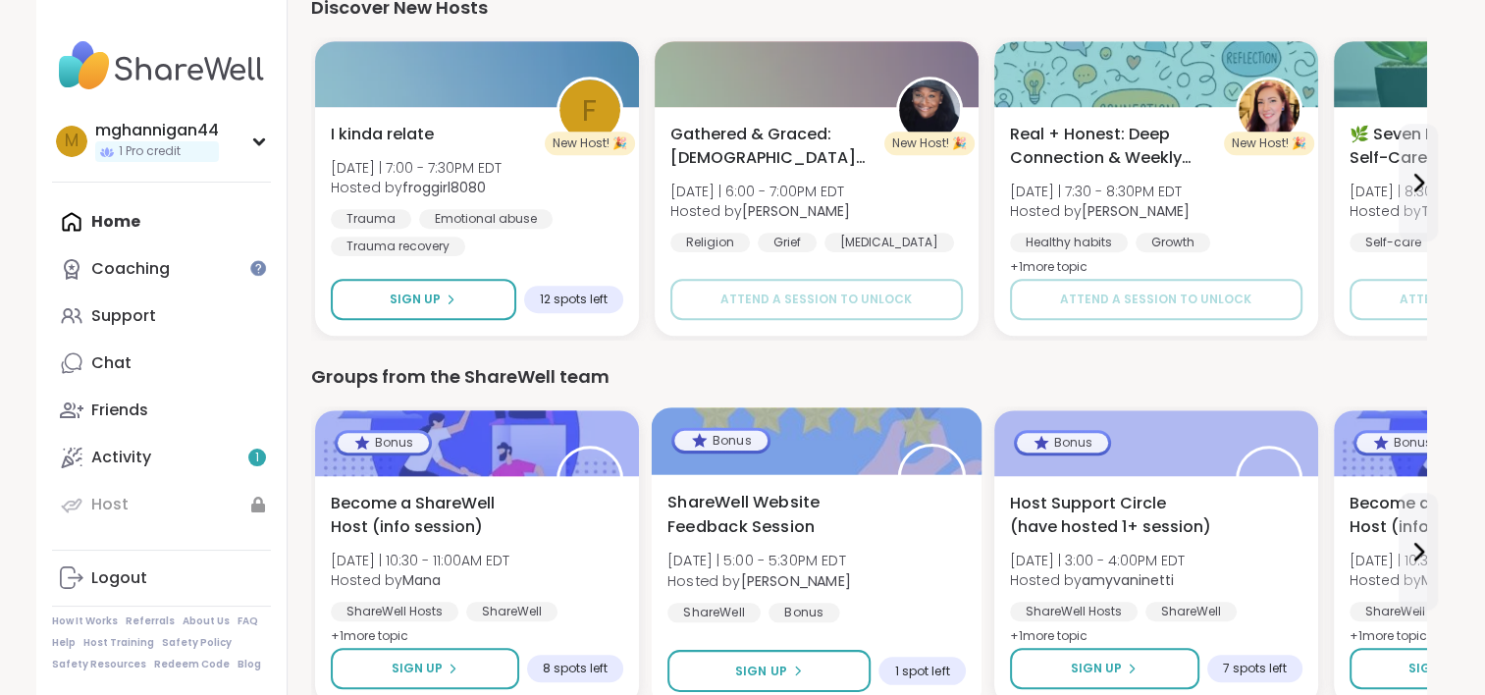
scroll to position [1422, 0]
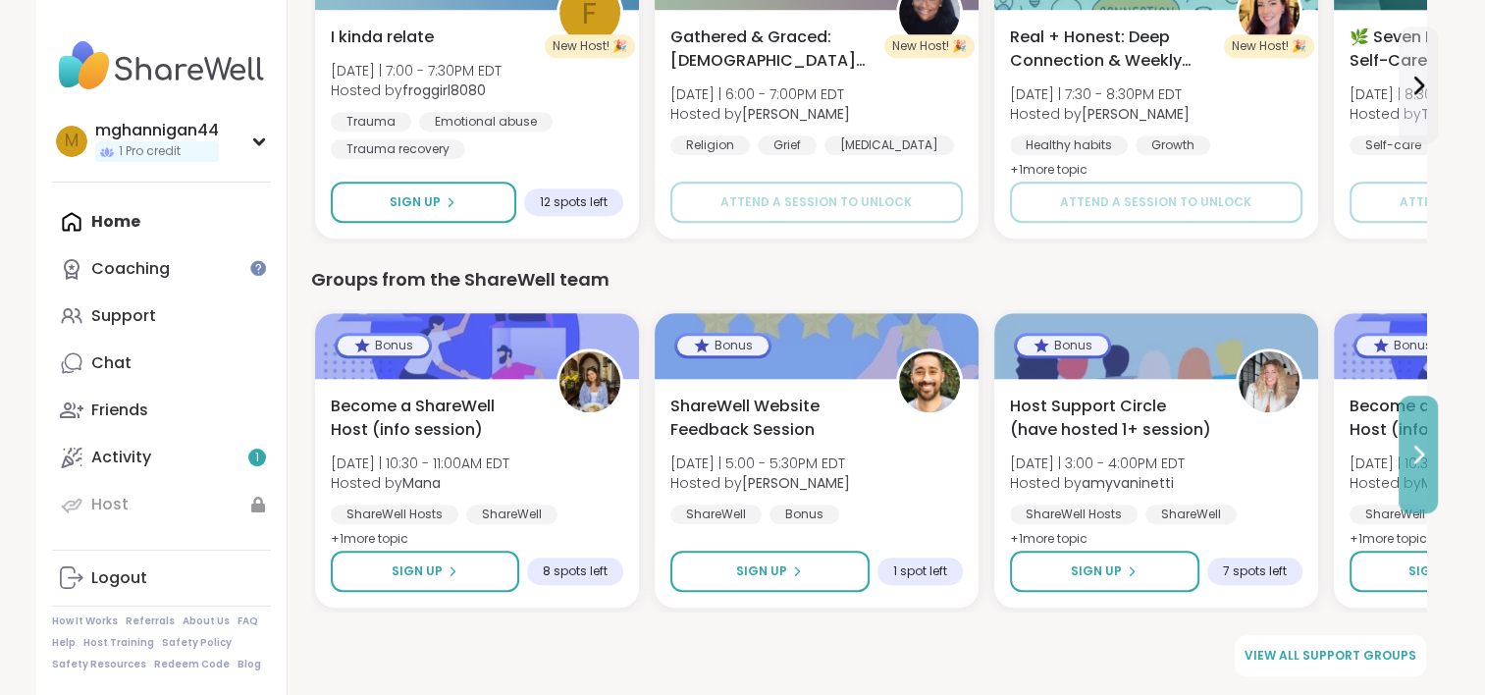
click at [1403, 455] on button at bounding box center [1418, 455] width 39 height 118
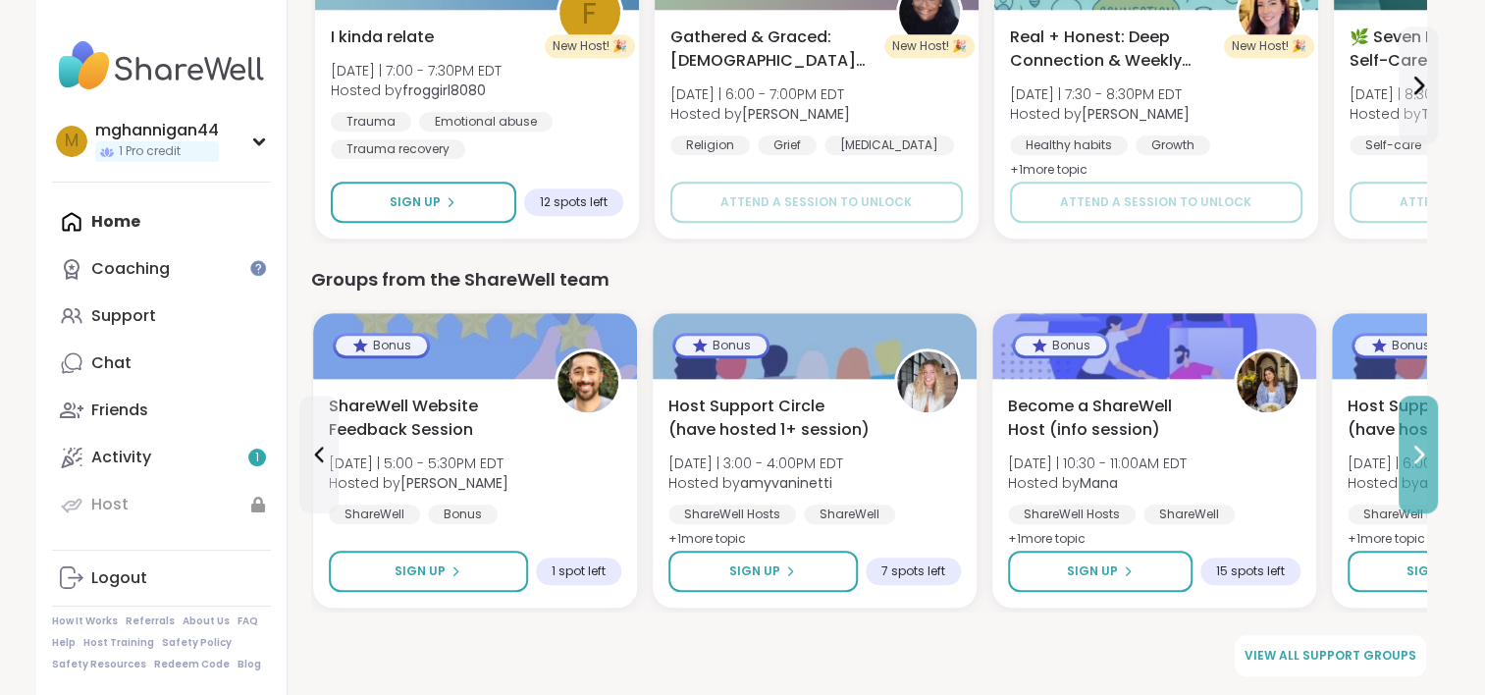
click at [1403, 456] on button at bounding box center [1418, 455] width 39 height 118
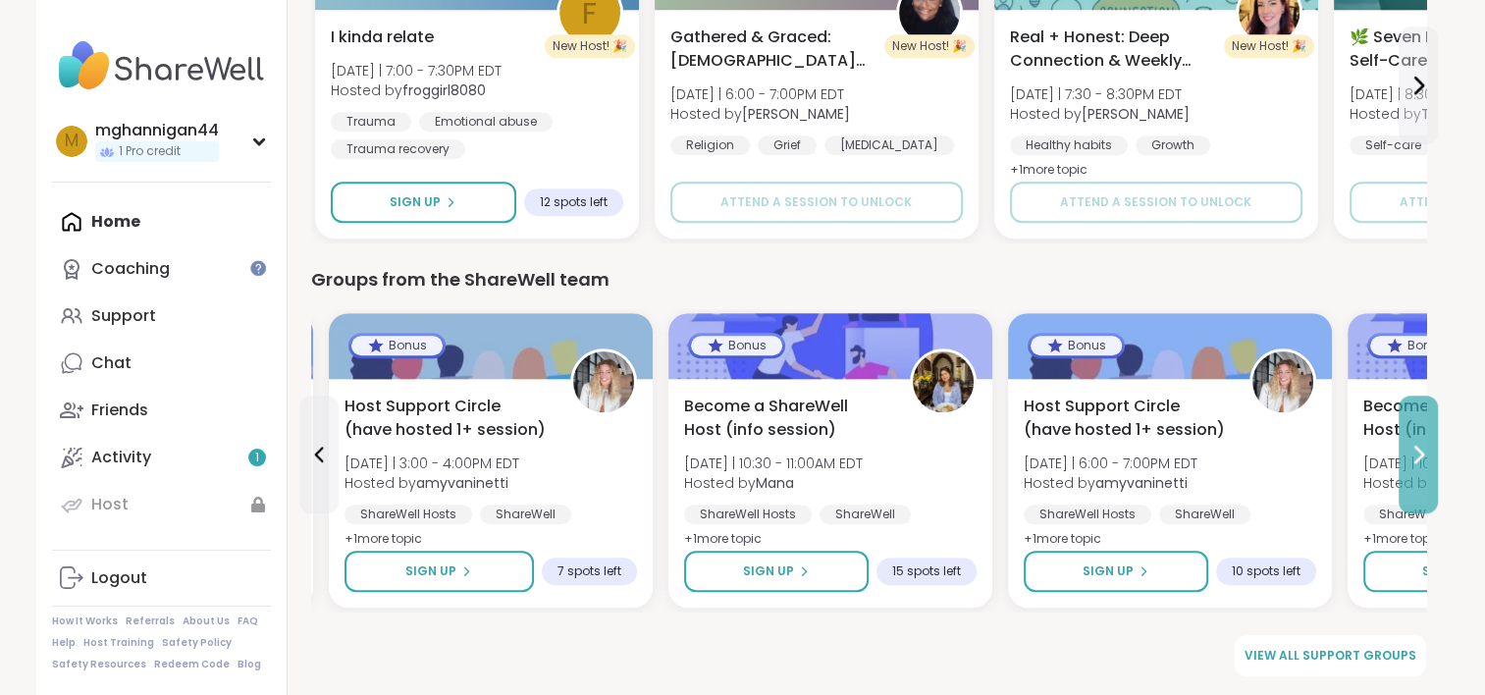
click at [1405, 456] on button at bounding box center [1418, 455] width 39 height 118
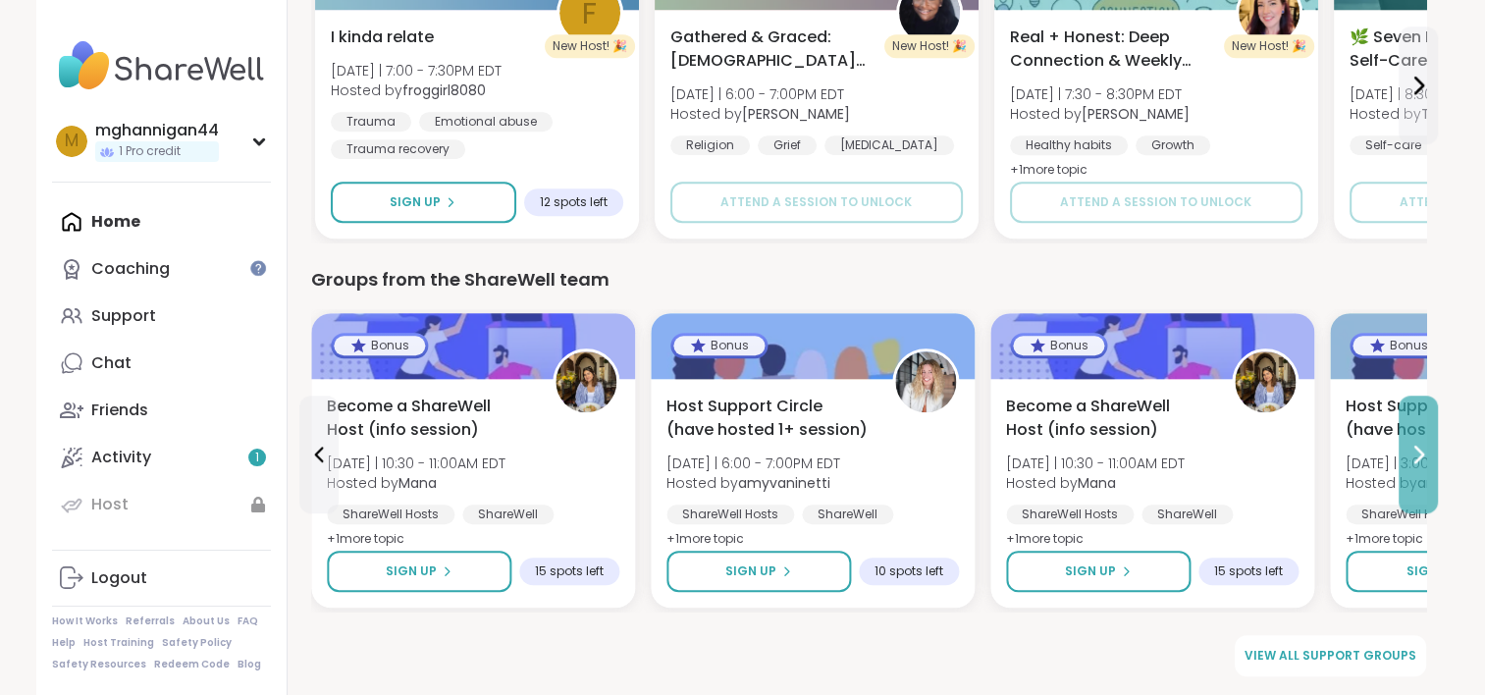
click at [1405, 456] on button at bounding box center [1418, 455] width 39 height 118
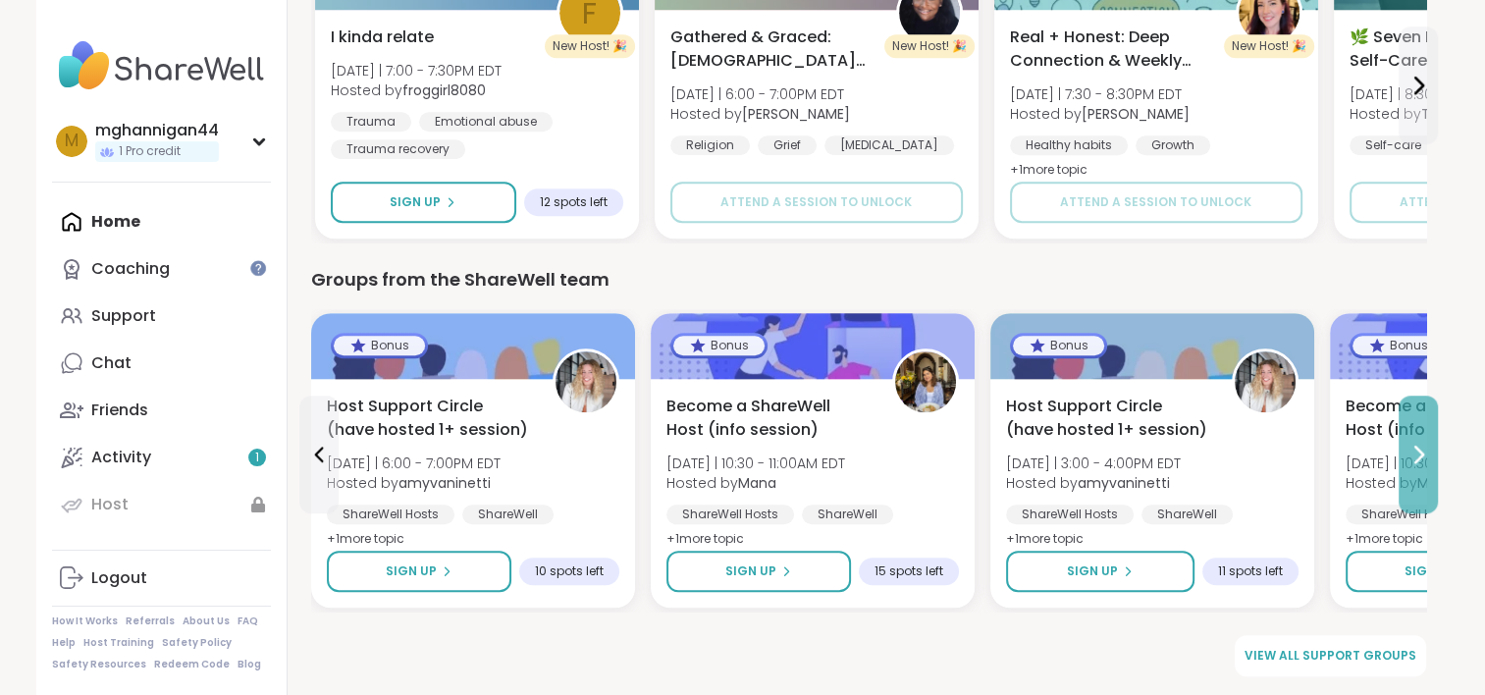
click at [1406, 454] on button at bounding box center [1418, 455] width 39 height 118
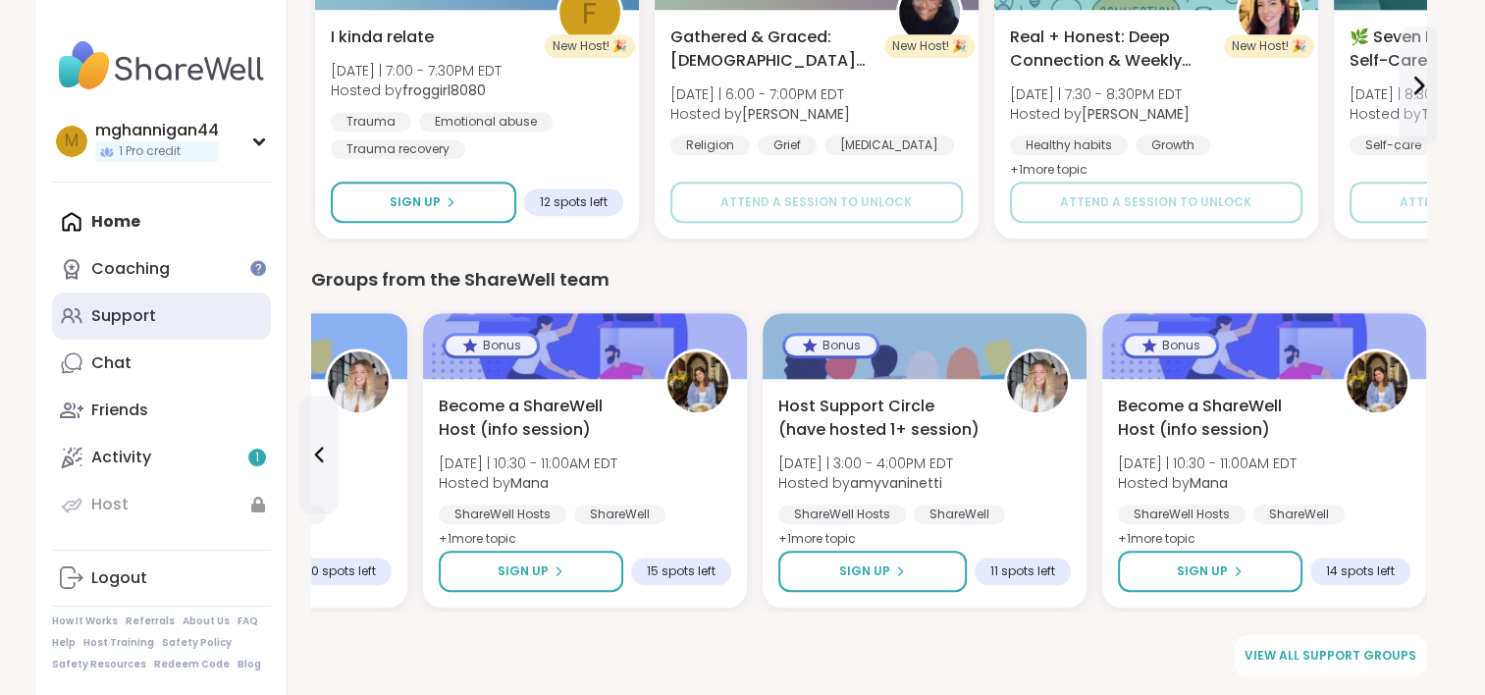
click at [159, 311] on link "Support" at bounding box center [161, 316] width 219 height 47
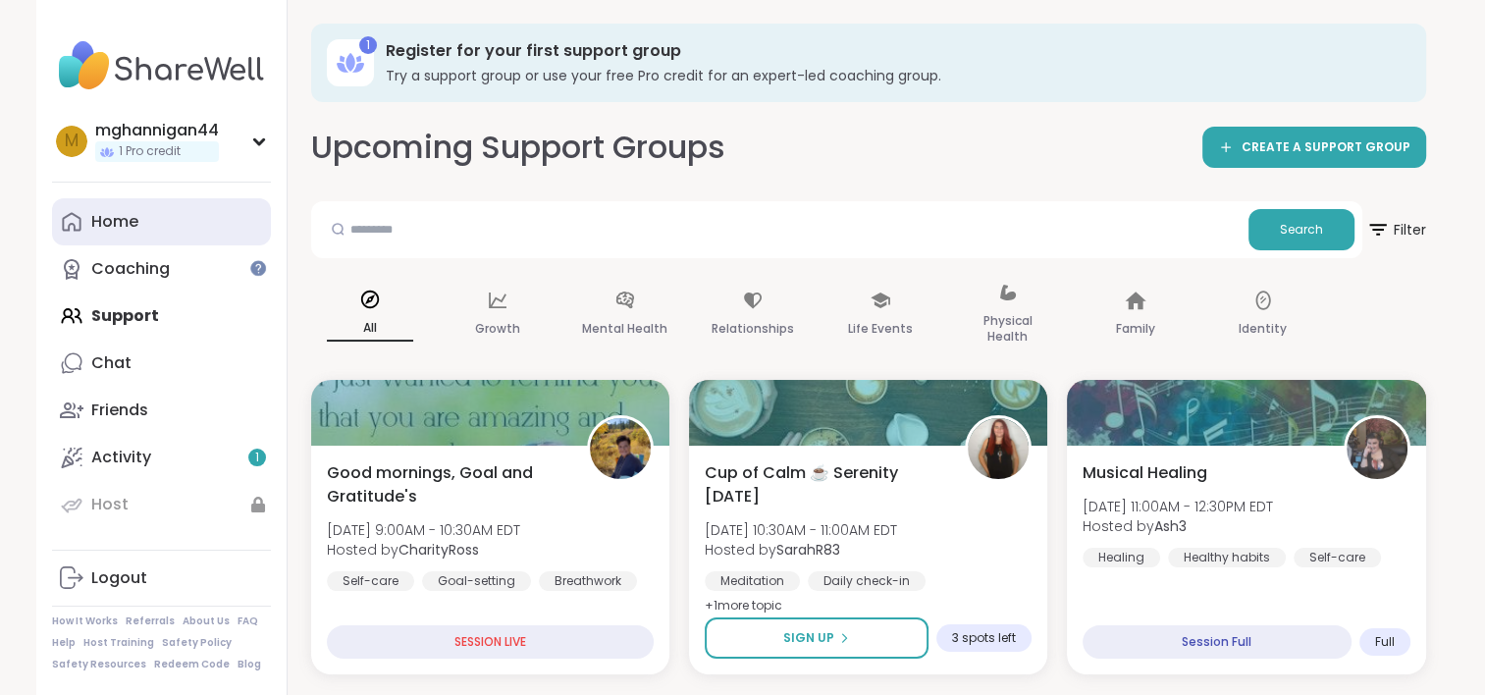
click at [128, 217] on div "Home" at bounding box center [114, 222] width 47 height 22
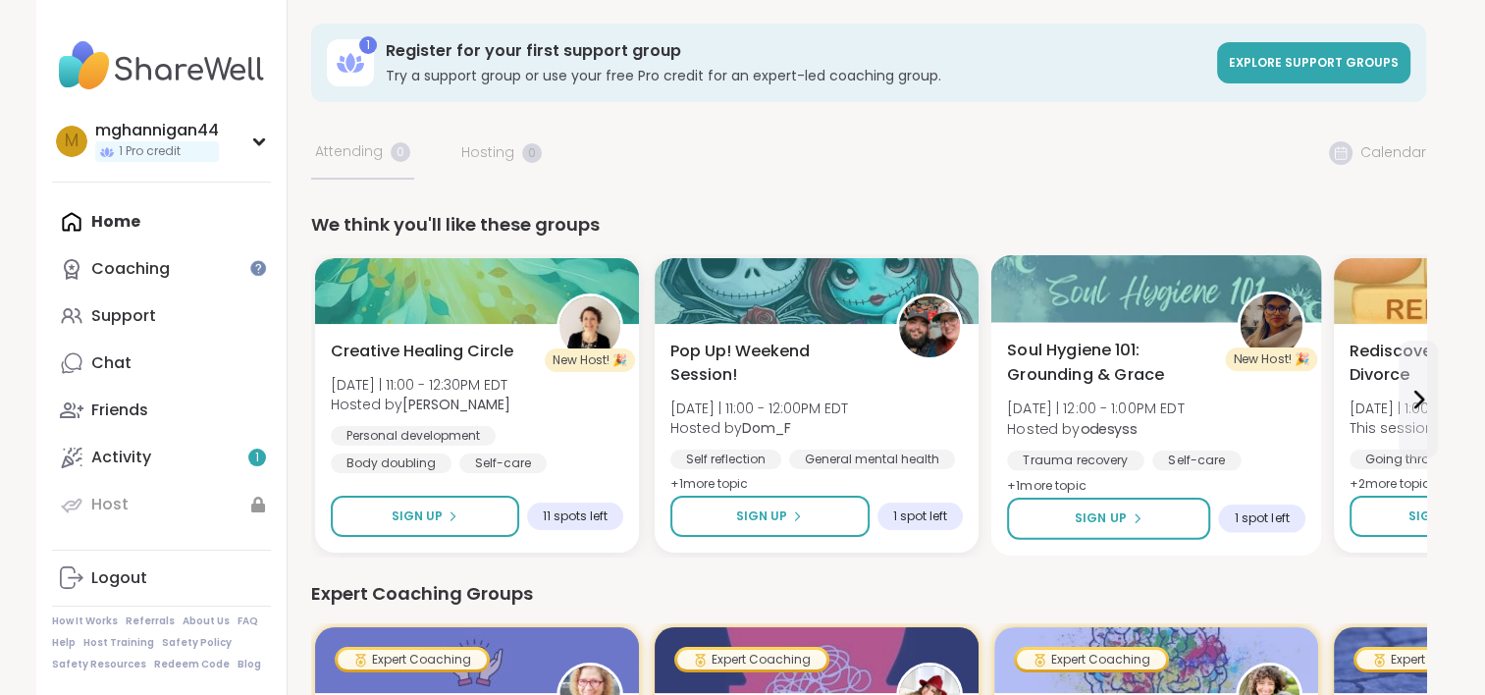
click at [1104, 342] on span "Soul Hygiene 101: Grounding & Grace" at bounding box center [1111, 363] width 208 height 48
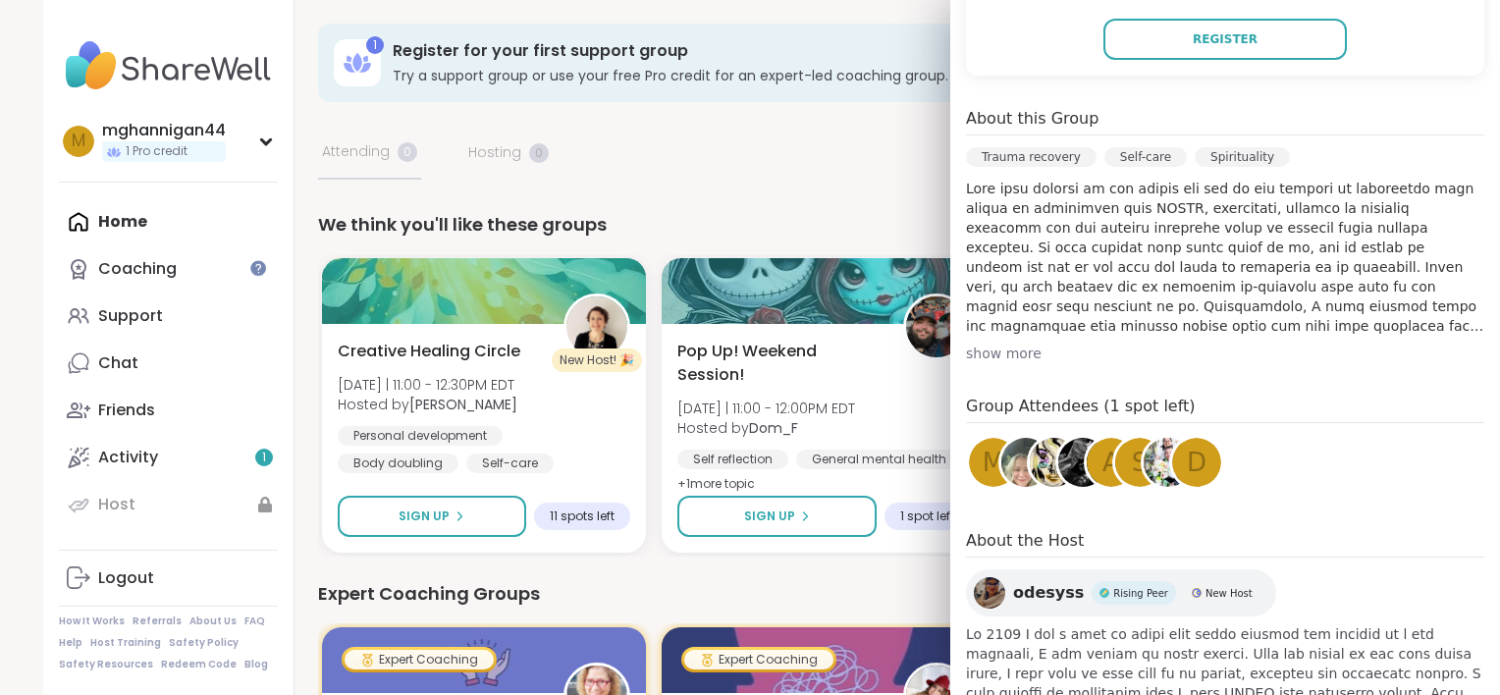
scroll to position [533, 0]
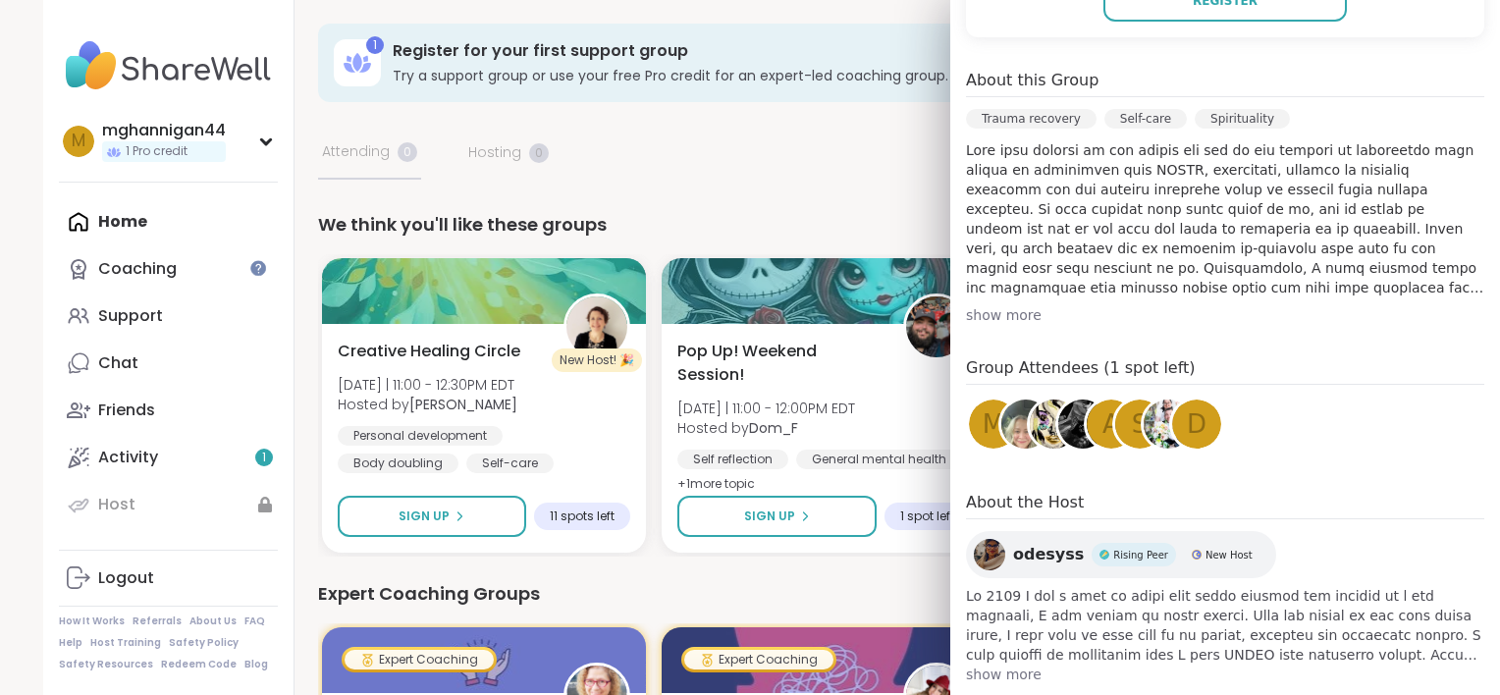
click at [989, 305] on div "show more" at bounding box center [1225, 315] width 518 height 20
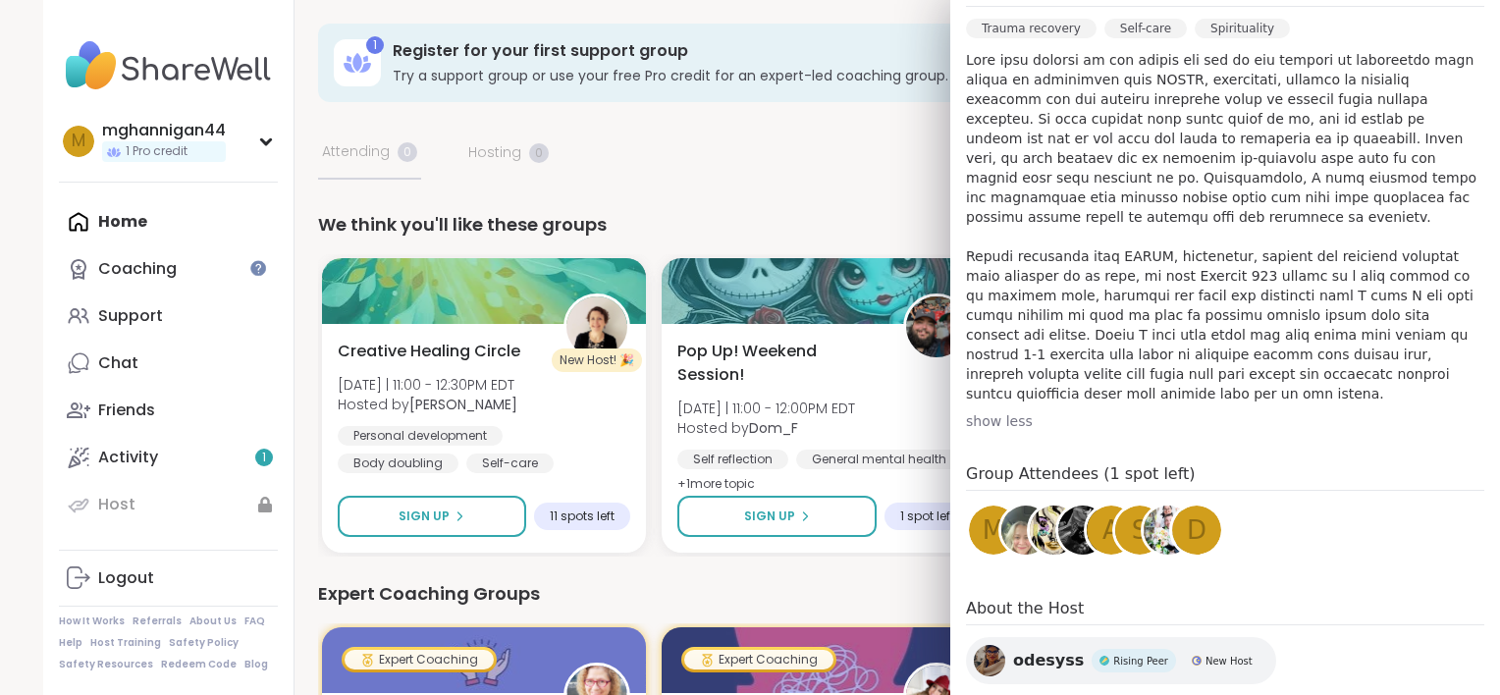
scroll to position [690, 0]
